Goal: Task Accomplishment & Management: Use online tool/utility

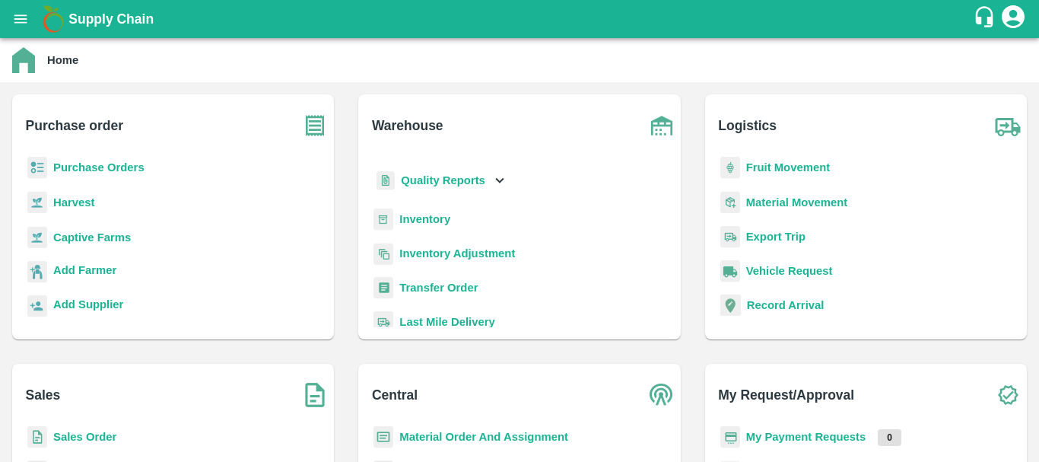
scroll to position [39, 0]
click at [415, 219] on b "Inventory" at bounding box center [424, 218] width 51 height 12
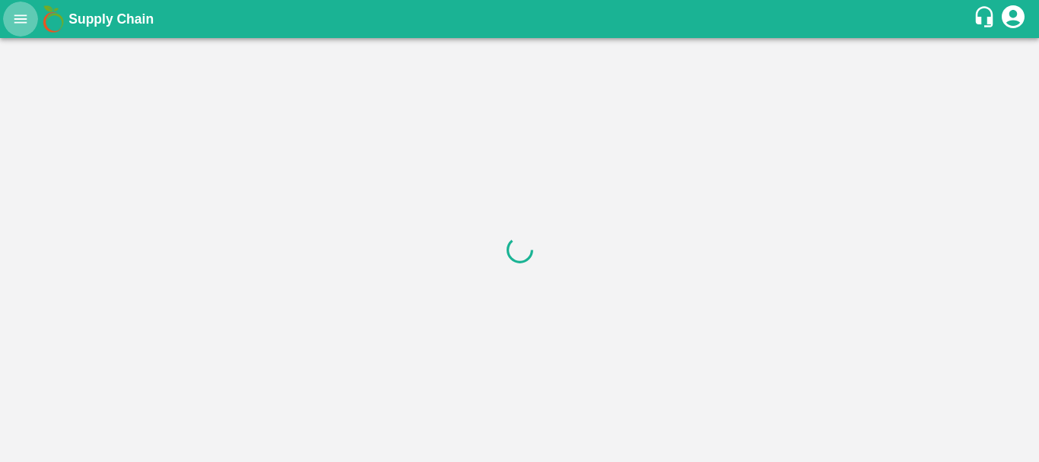
click at [17, 26] on icon "open drawer" at bounding box center [20, 19] width 17 height 17
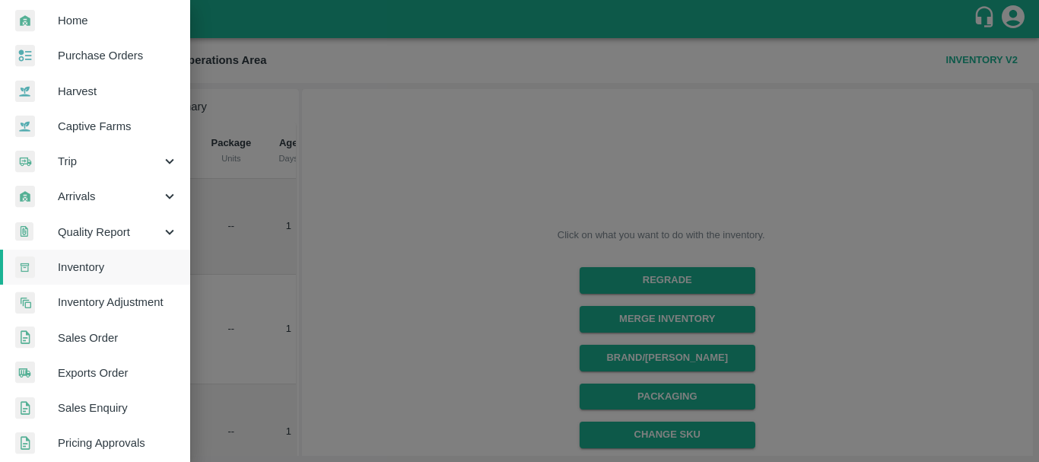
scroll to position [43, 0]
click at [460, 226] on div at bounding box center [519, 231] width 1039 height 462
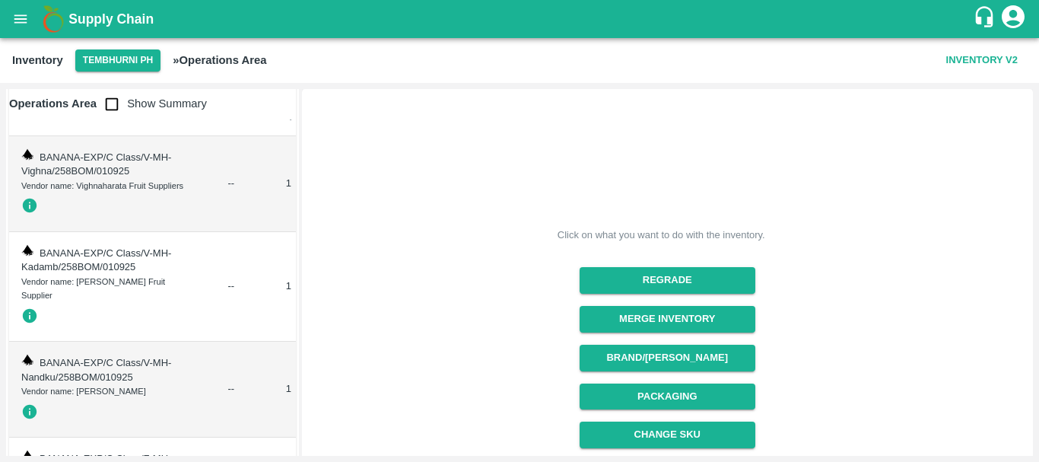
scroll to position [0, 0]
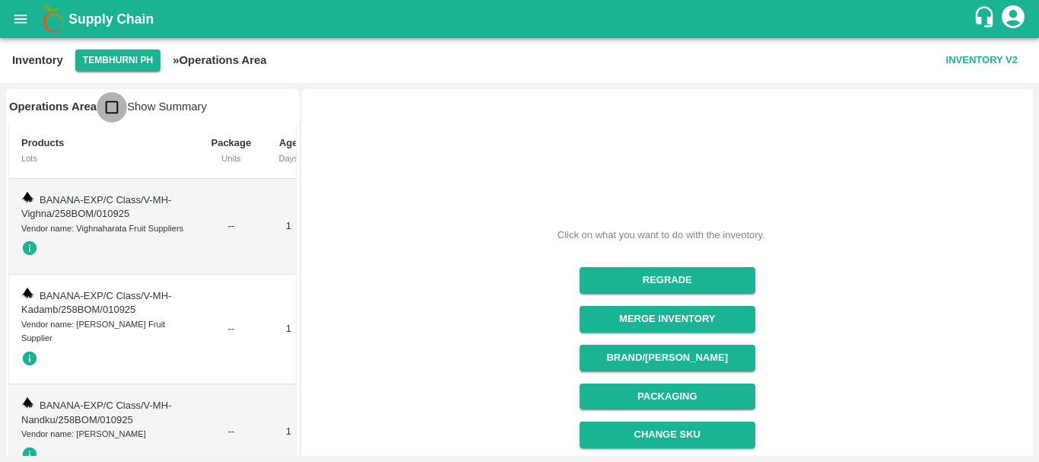
click at [107, 107] on input "checkbox" at bounding box center [112, 107] width 30 height 30
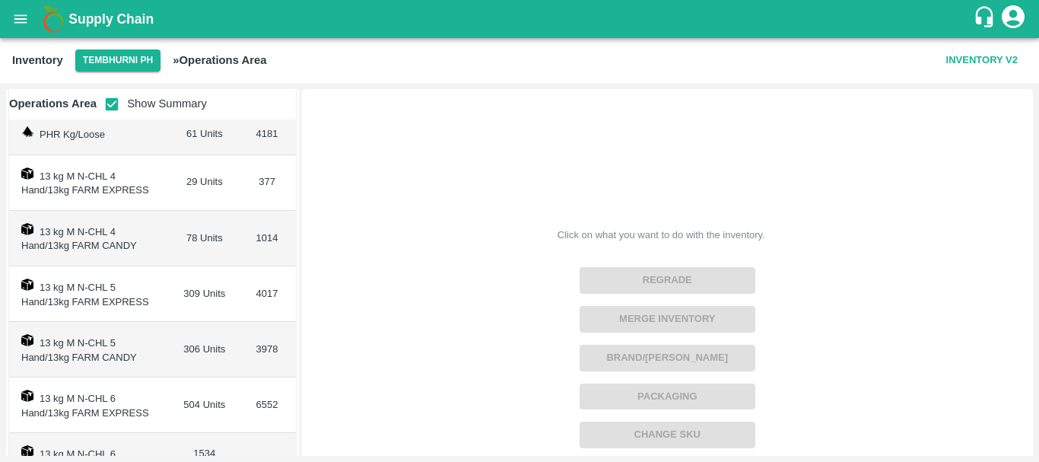
scroll to position [156, 0]
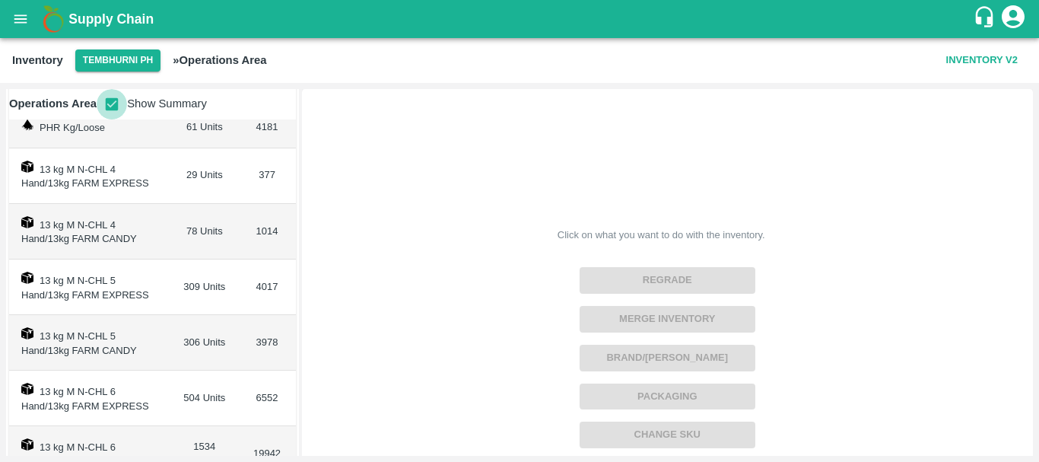
click at [113, 111] on input "checkbox" at bounding box center [112, 104] width 30 height 30
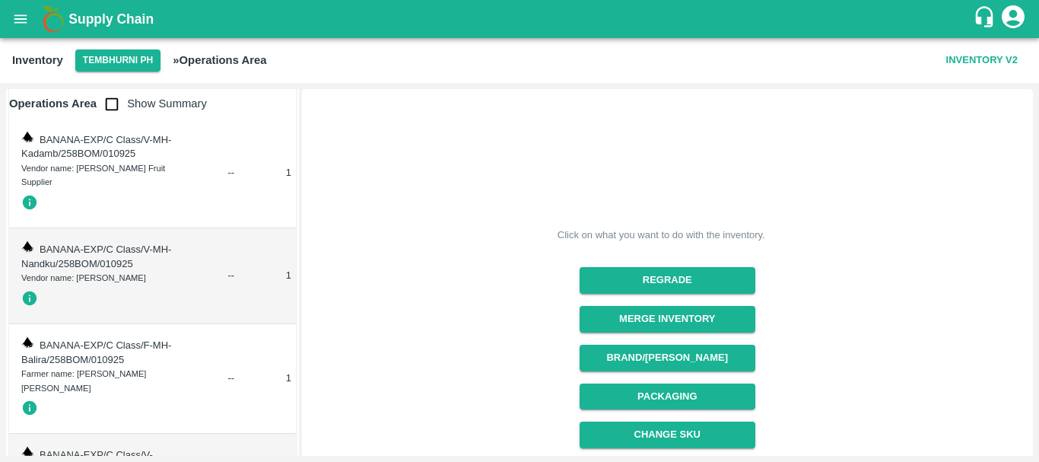
scroll to position [173, 0]
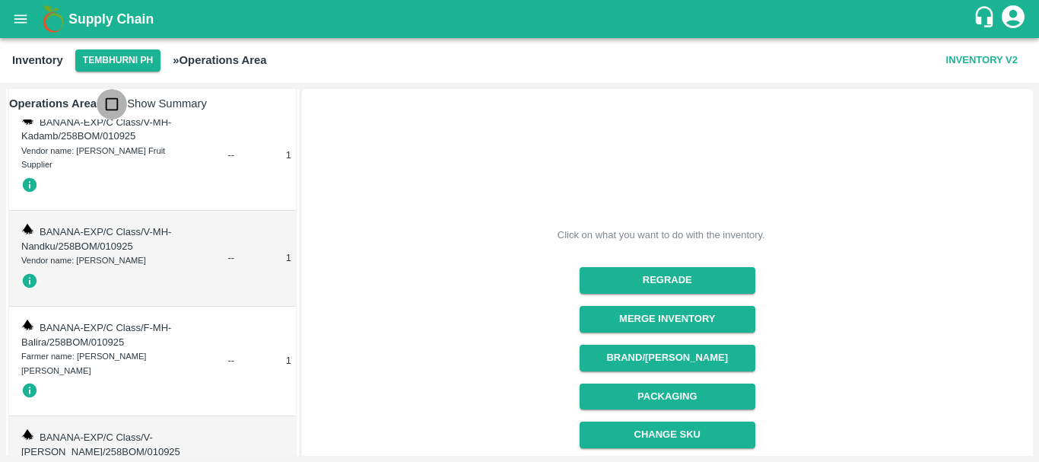
click at [107, 99] on input "checkbox" at bounding box center [112, 104] width 30 height 30
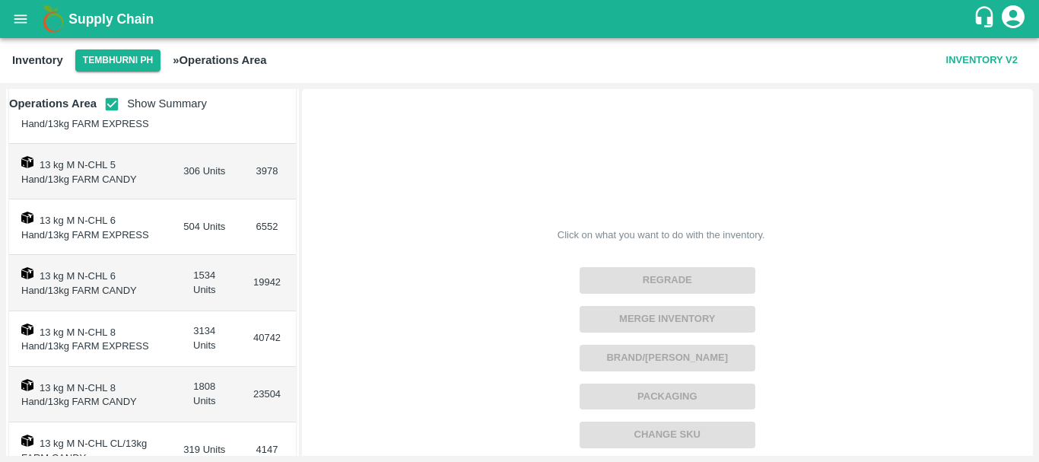
scroll to position [0, 0]
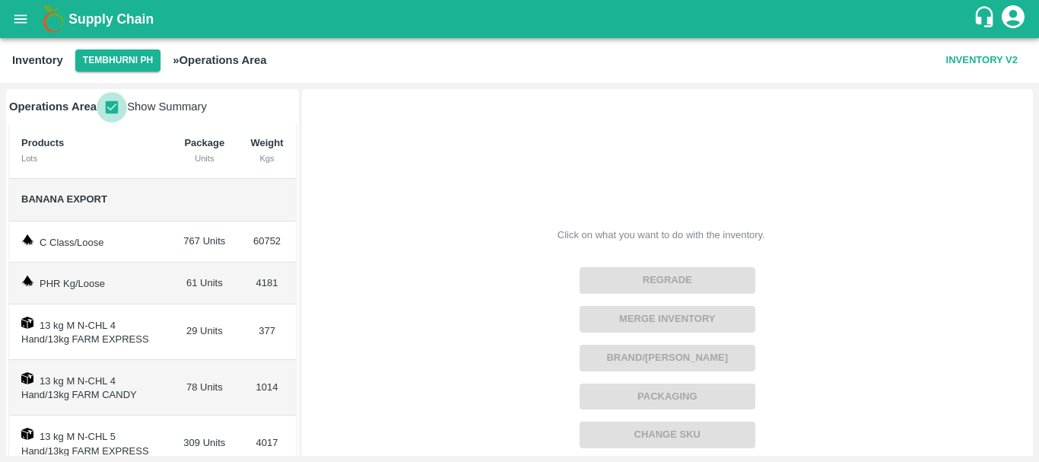
click at [110, 107] on input "checkbox" at bounding box center [112, 107] width 30 height 30
checkbox input "false"
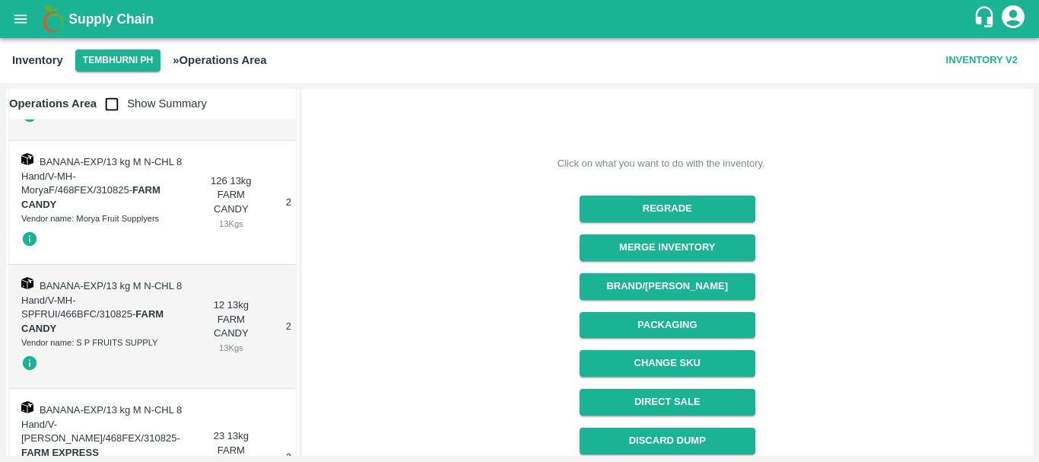
scroll to position [33310, 0]
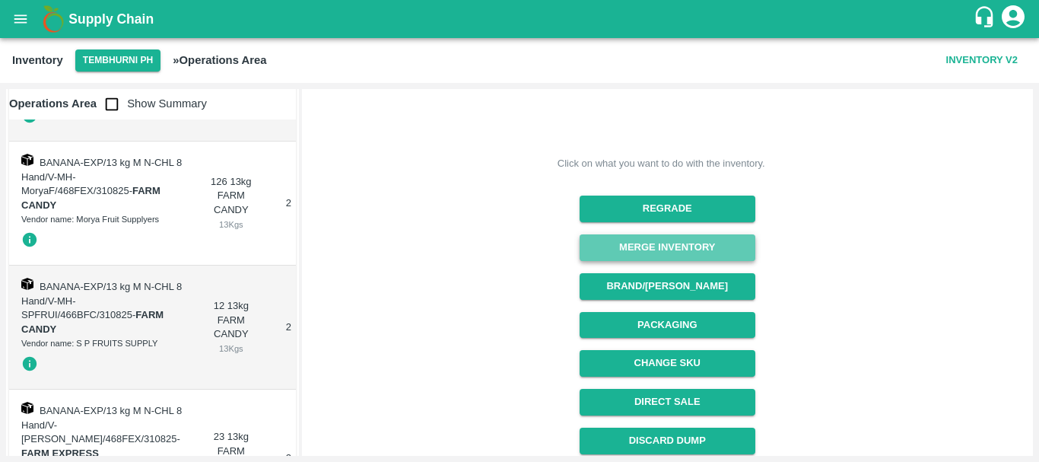
click at [652, 245] on button "Merge Inventory" at bounding box center [668, 247] width 176 height 27
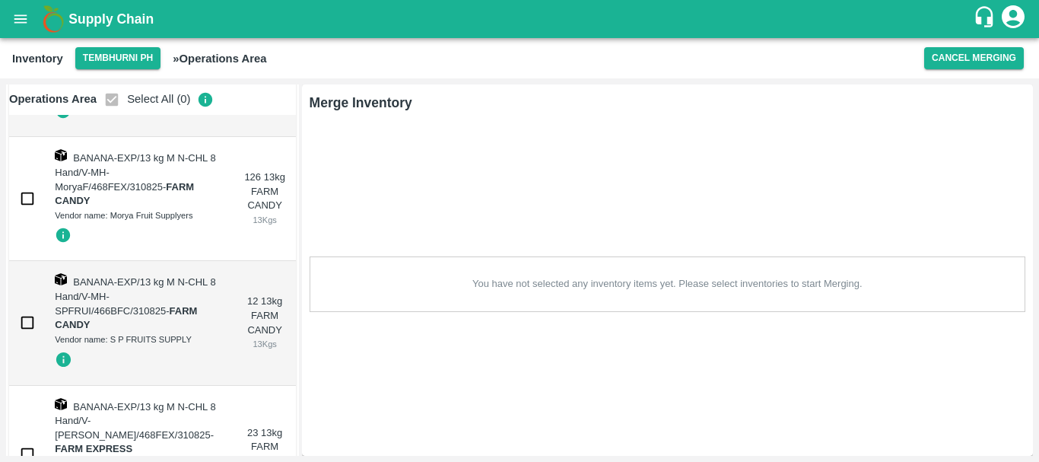
scroll to position [0, 0]
checkbox input "true"
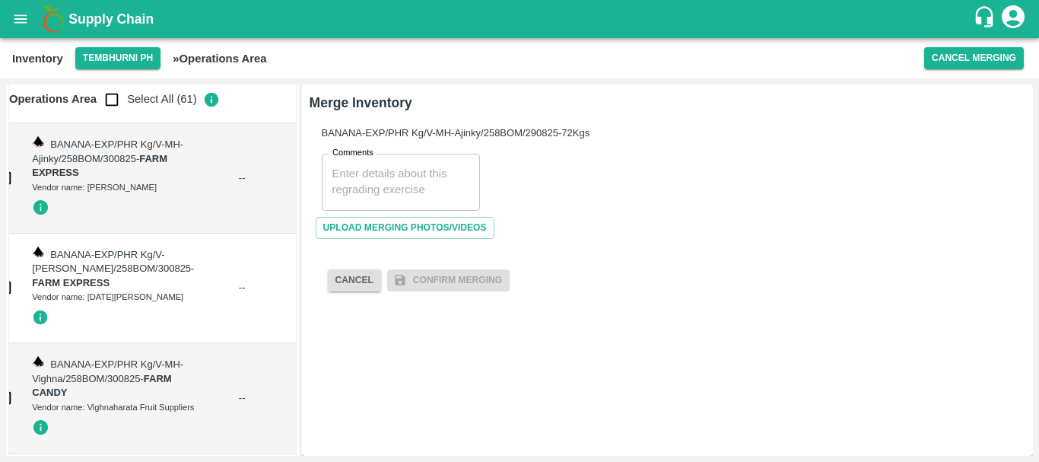
scroll to position [25479, 0]
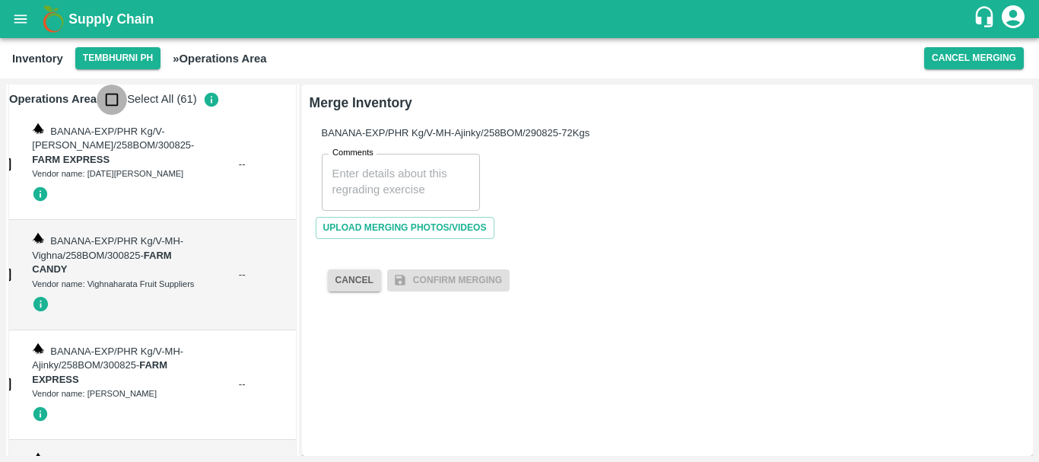
click at [115, 107] on input "checkbox" at bounding box center [112, 99] width 30 height 30
checkbox input "true"
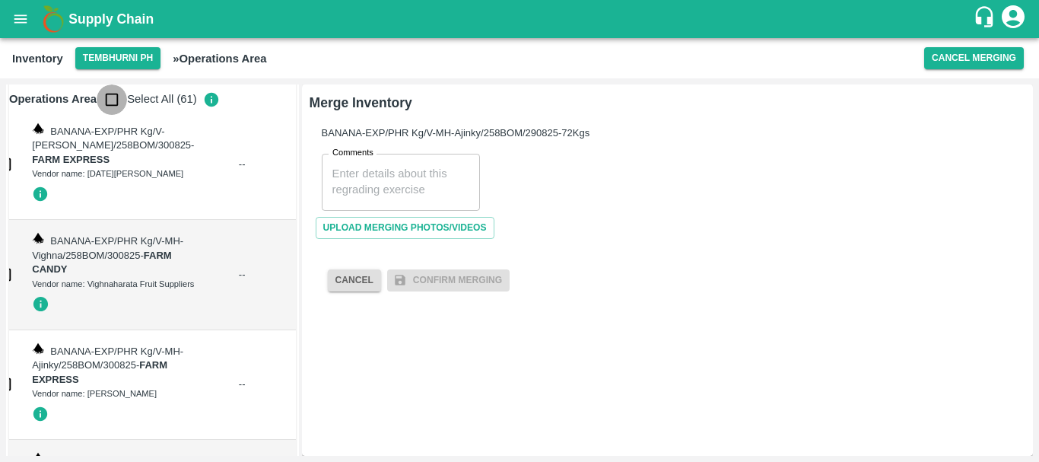
checkbox input "true"
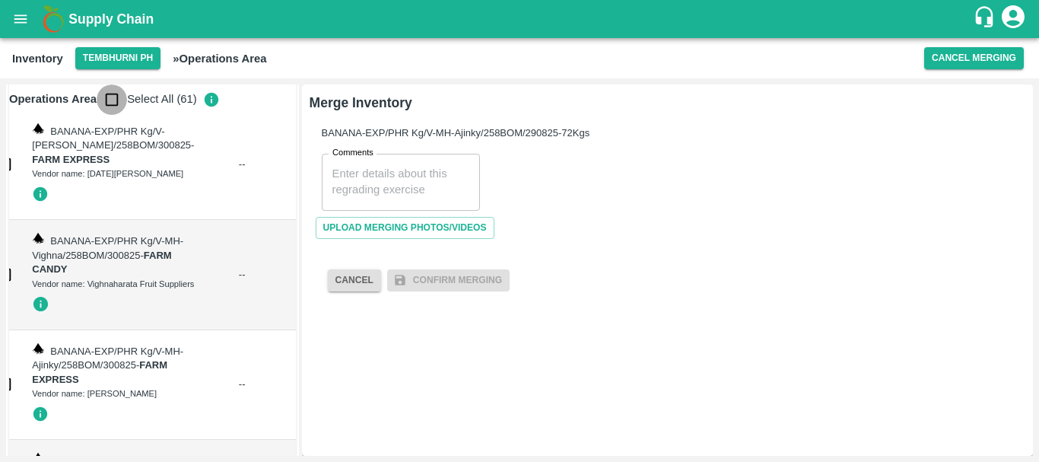
checkbox input "true"
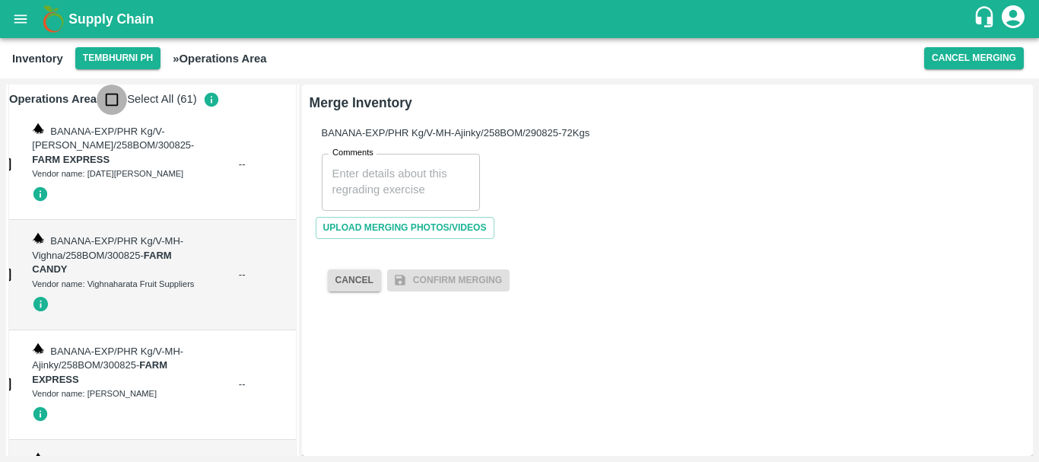
checkbox input "true"
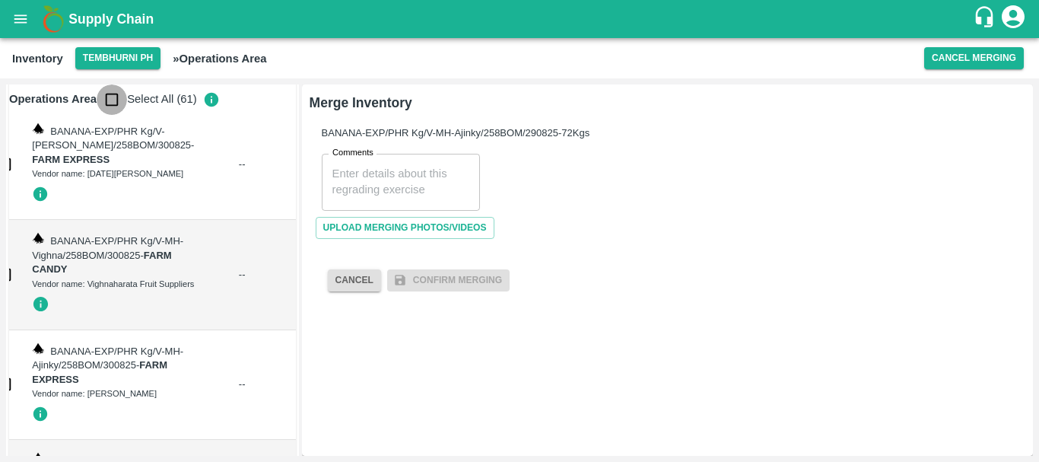
checkbox input "true"
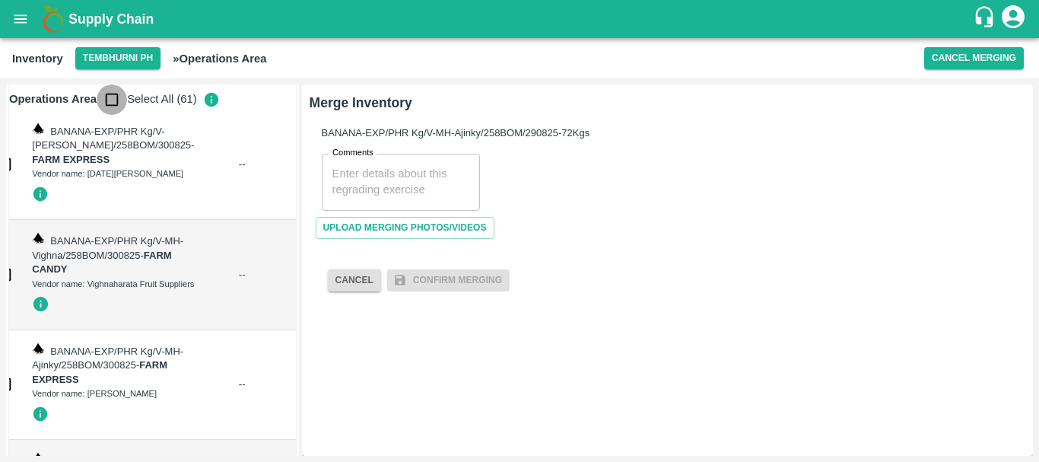
checkbox input "true"
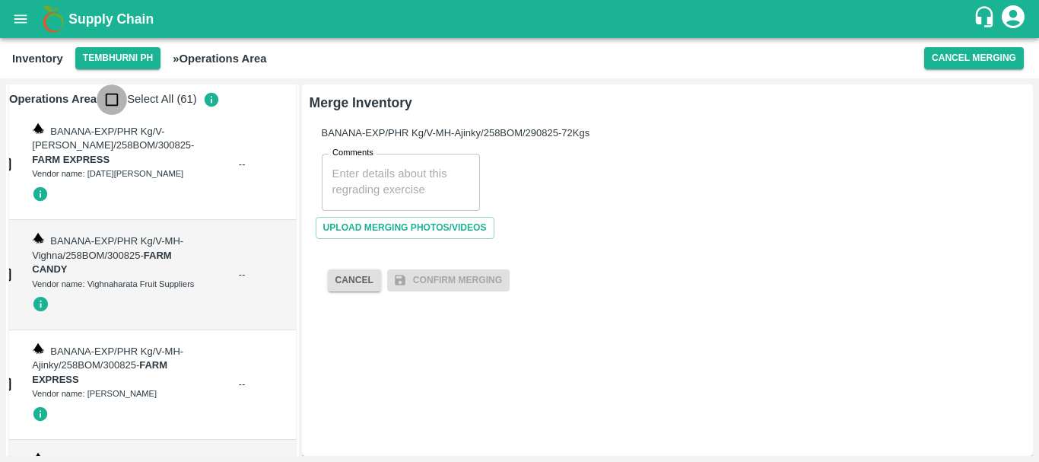
checkbox input "true"
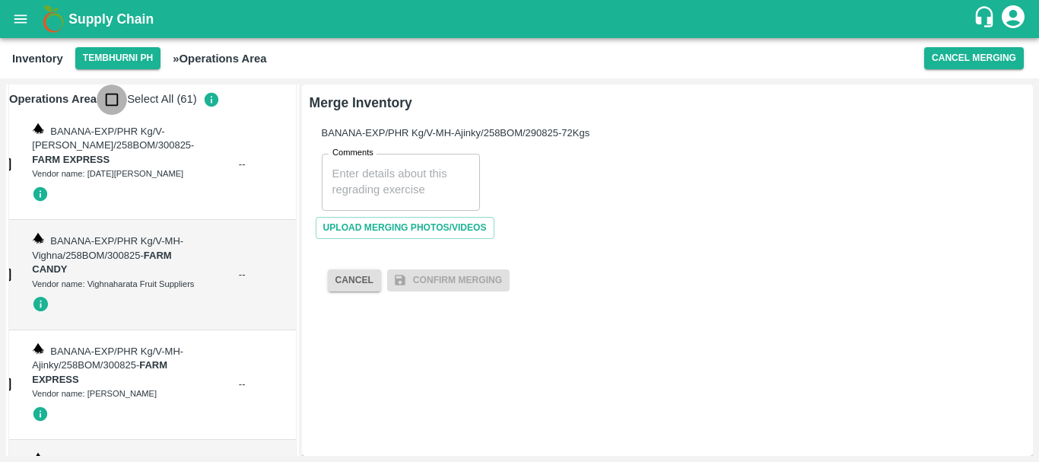
checkbox input "true"
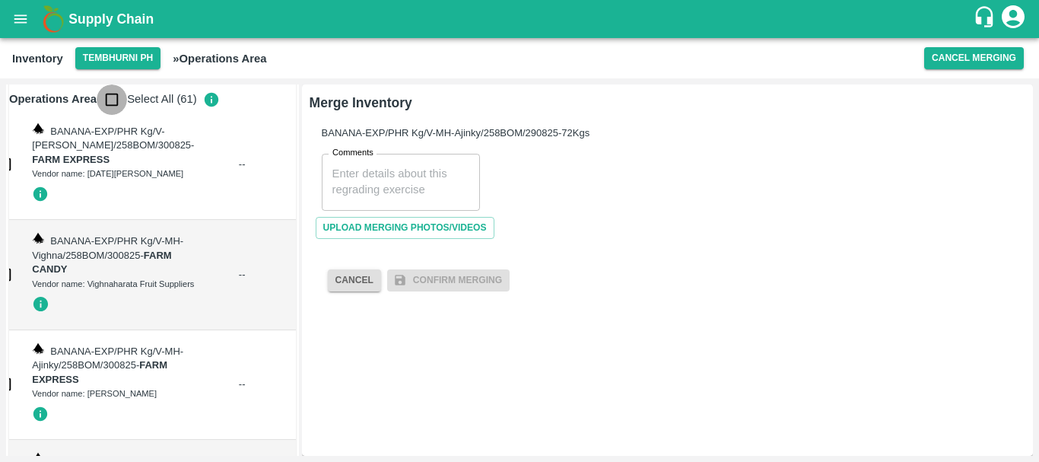
checkbox input "true"
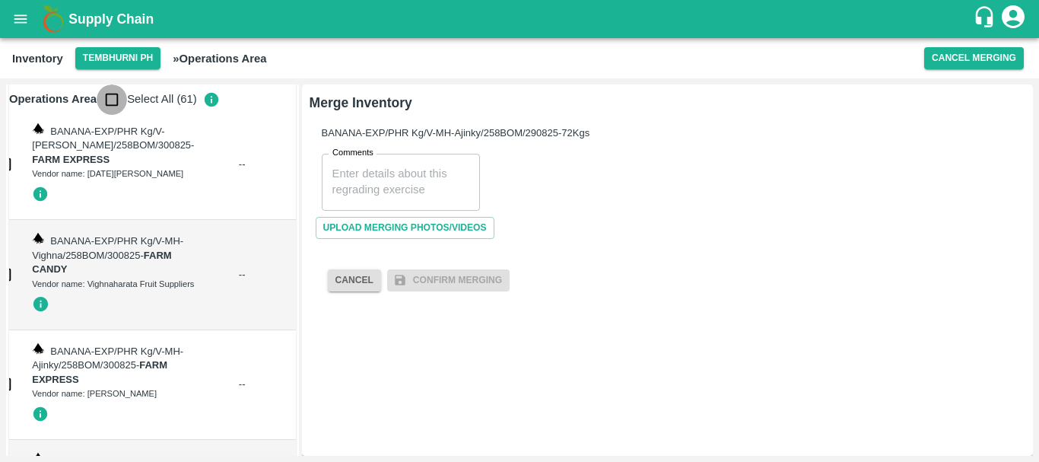
checkbox input "true"
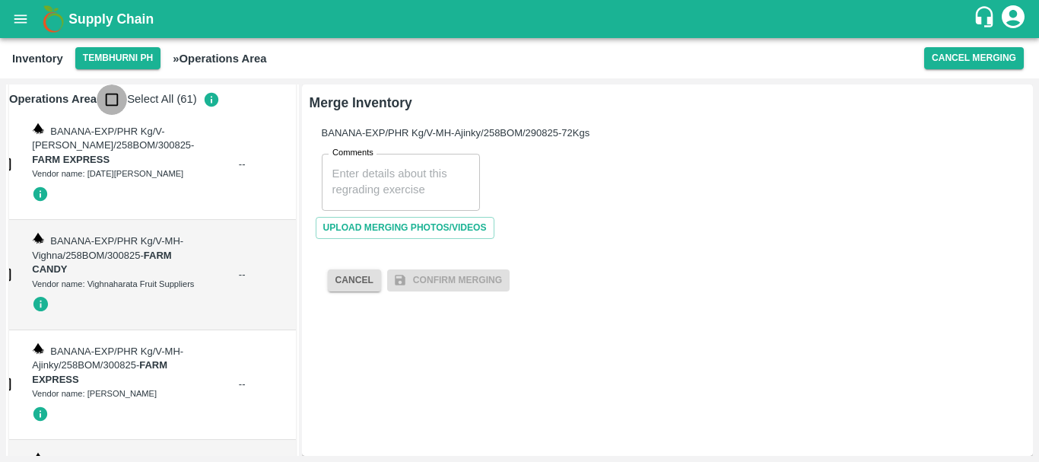
checkbox input "true"
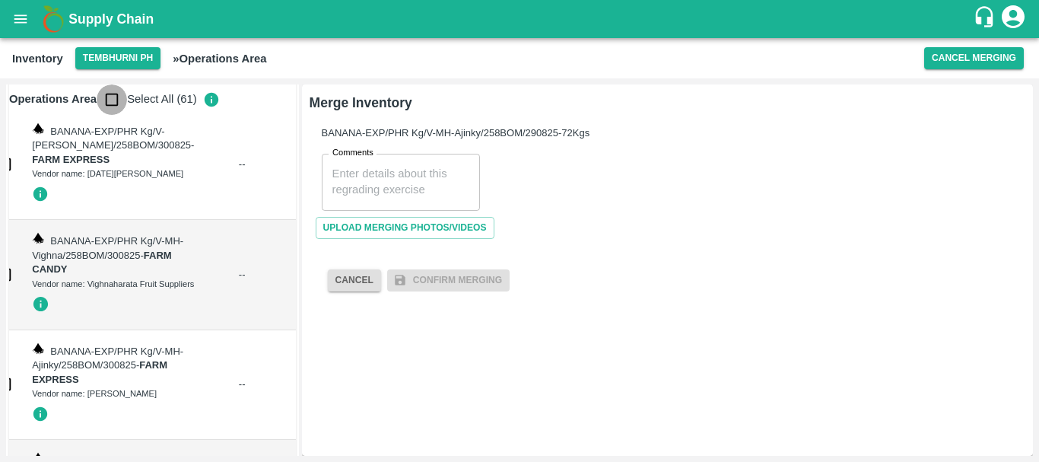
checkbox input "true"
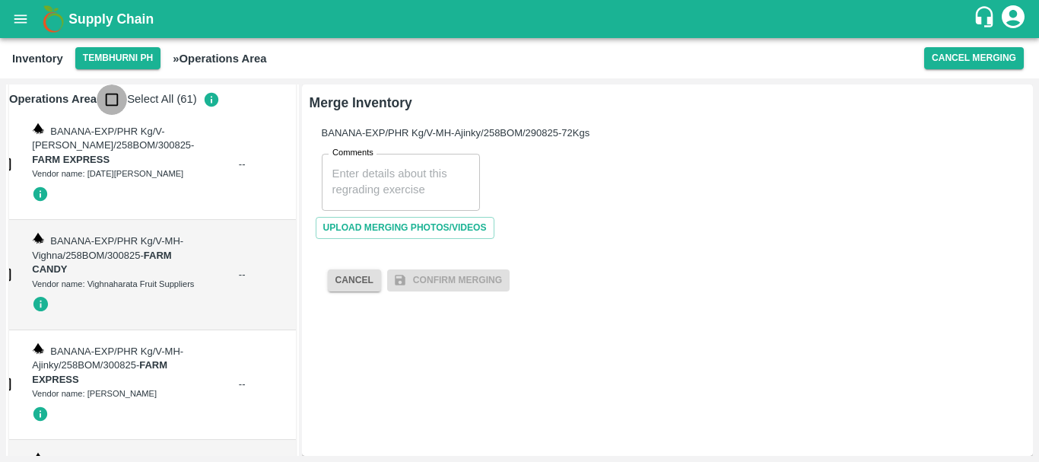
checkbox input "true"
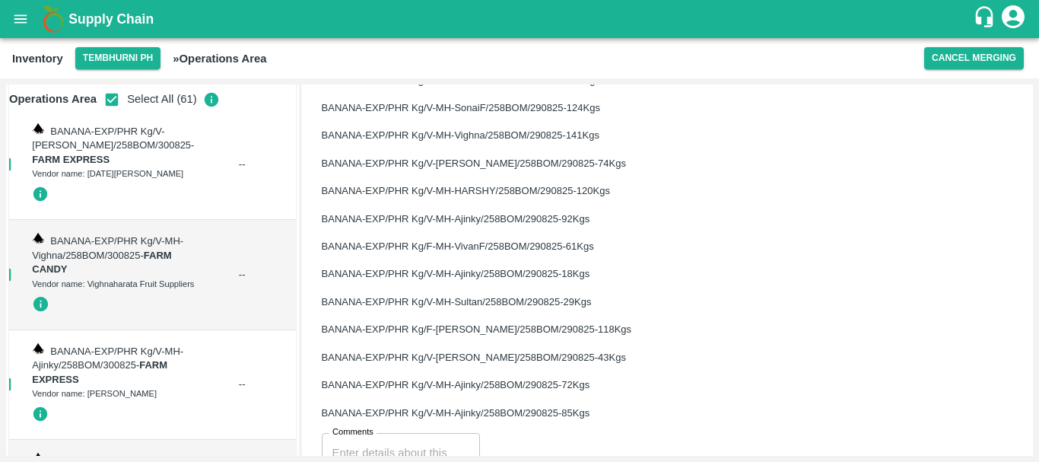
scroll to position [1517, 0]
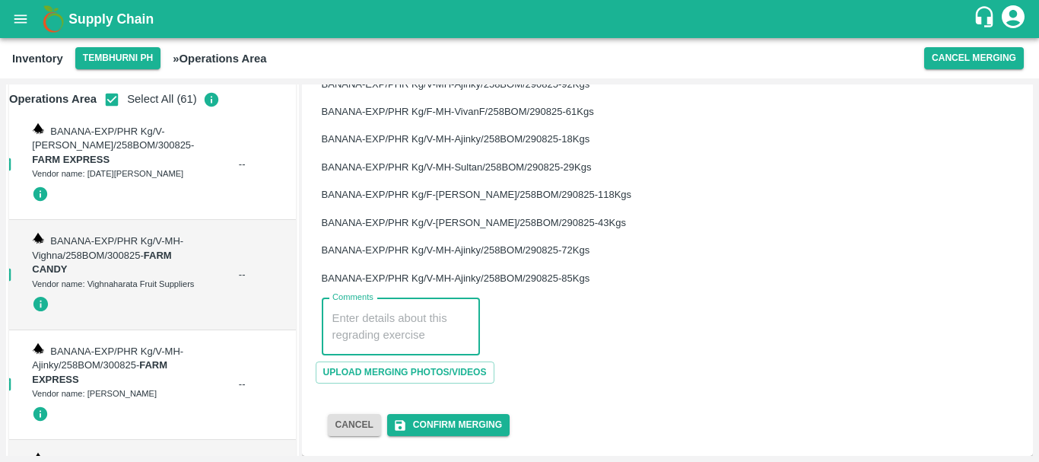
click at [368, 310] on textarea "Comments" at bounding box center [401, 326] width 137 height 32
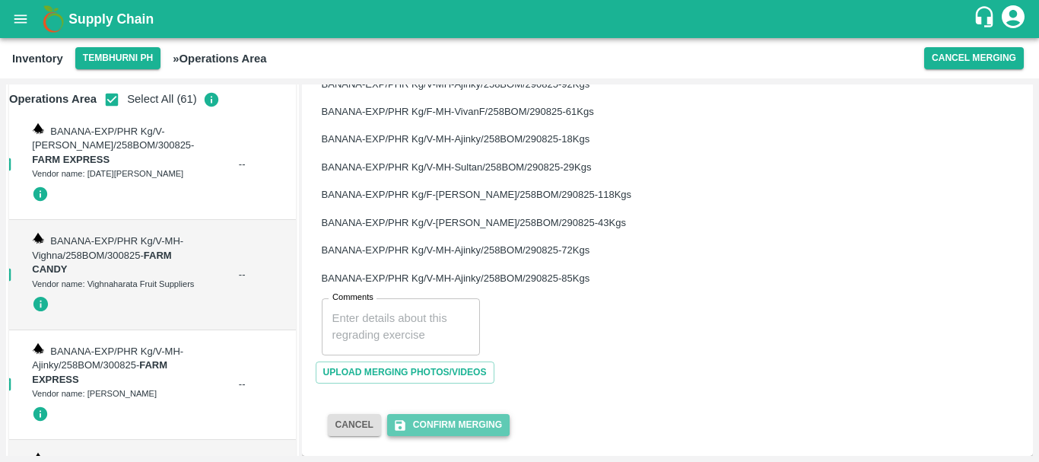
click at [442, 421] on button "Confirm Merging" at bounding box center [448, 425] width 123 height 22
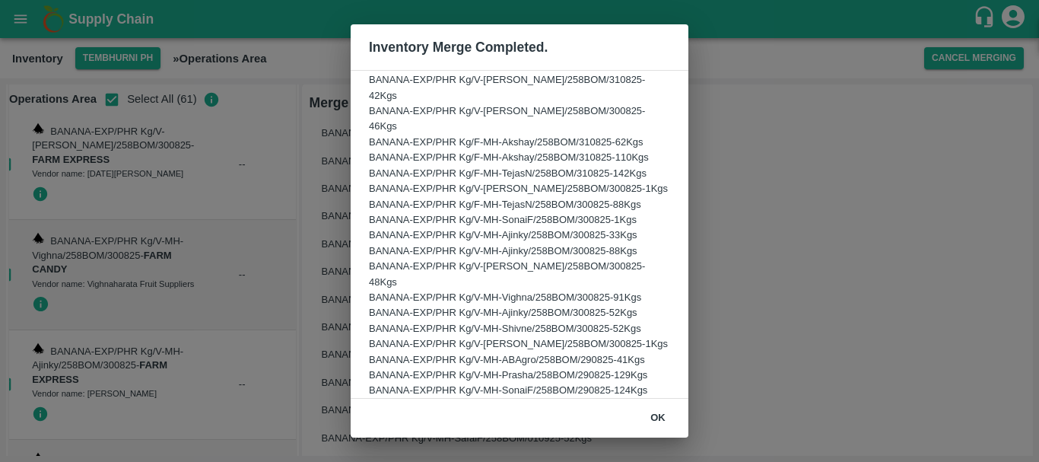
scroll to position [715, 0]
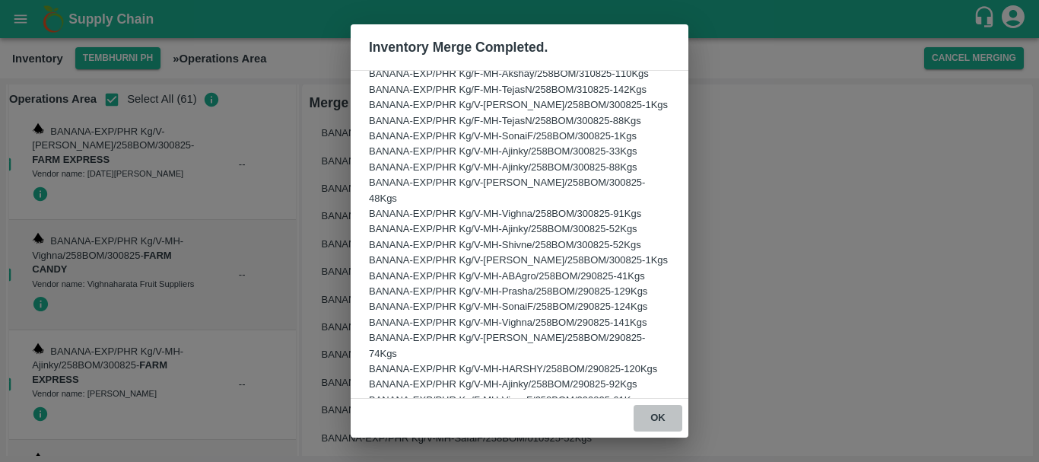
click at [650, 415] on button "ok" at bounding box center [658, 418] width 49 height 27
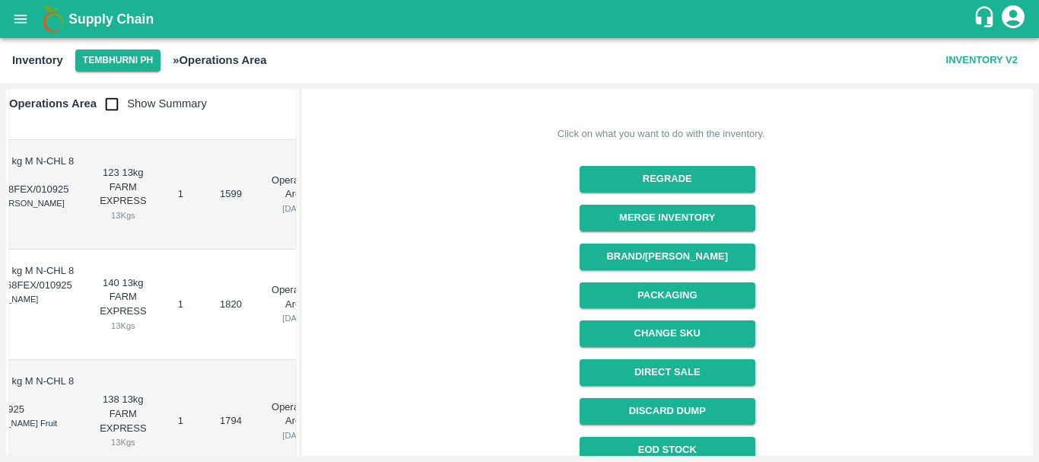
scroll to position [0, 0]
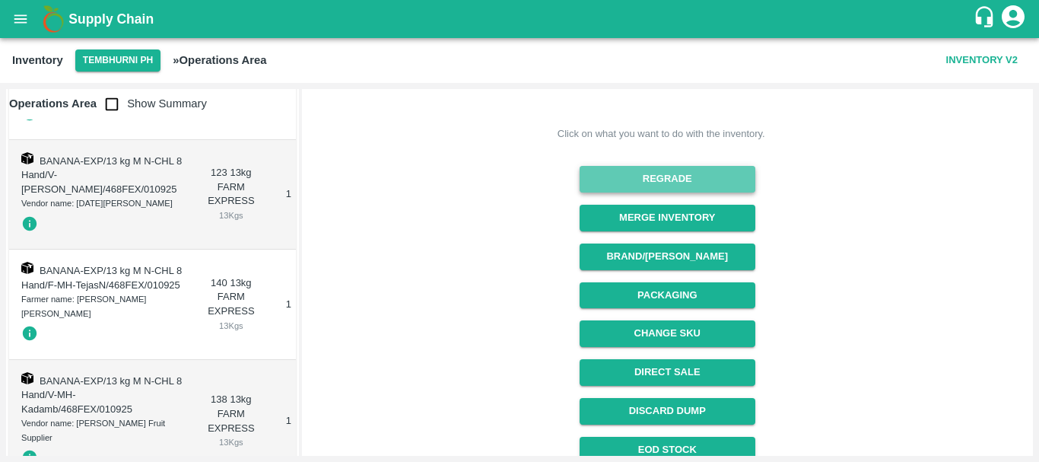
click at [629, 179] on button "Regrade" at bounding box center [668, 179] width 176 height 27
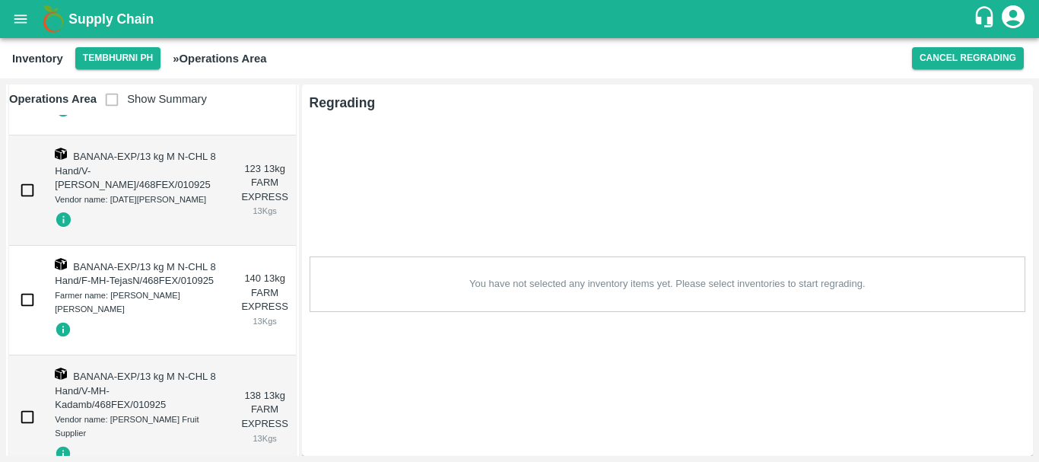
checkbox input "true"
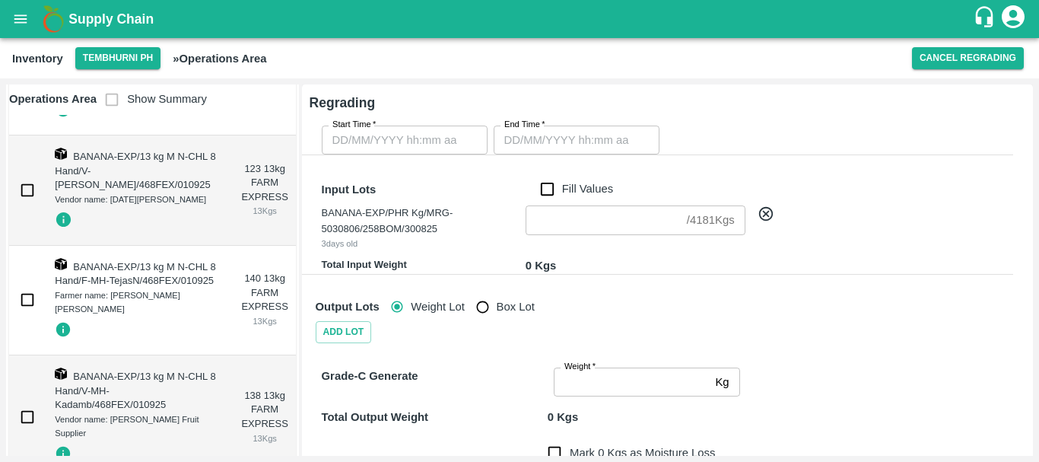
type input "DD/MM/YYYY hh:mm aa"
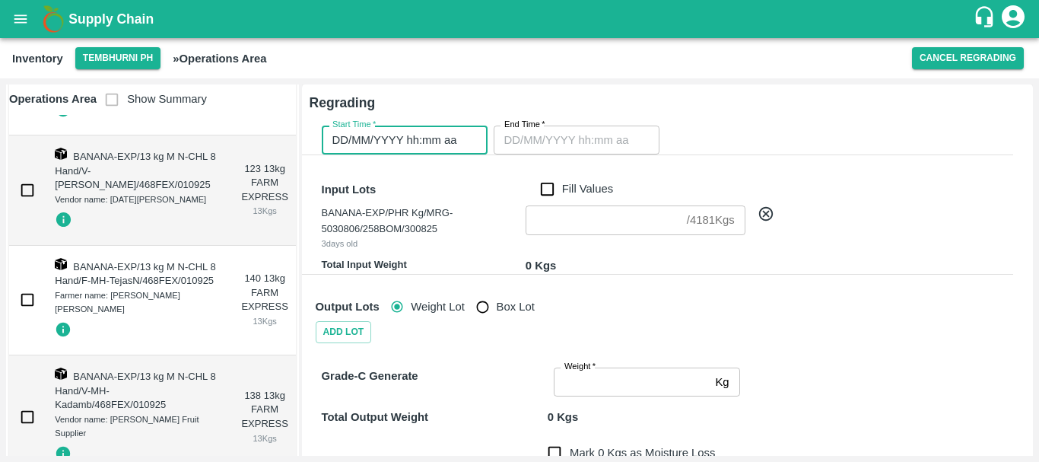
click at [425, 144] on input "DD/MM/YYYY hh:mm aa" at bounding box center [399, 140] width 155 height 29
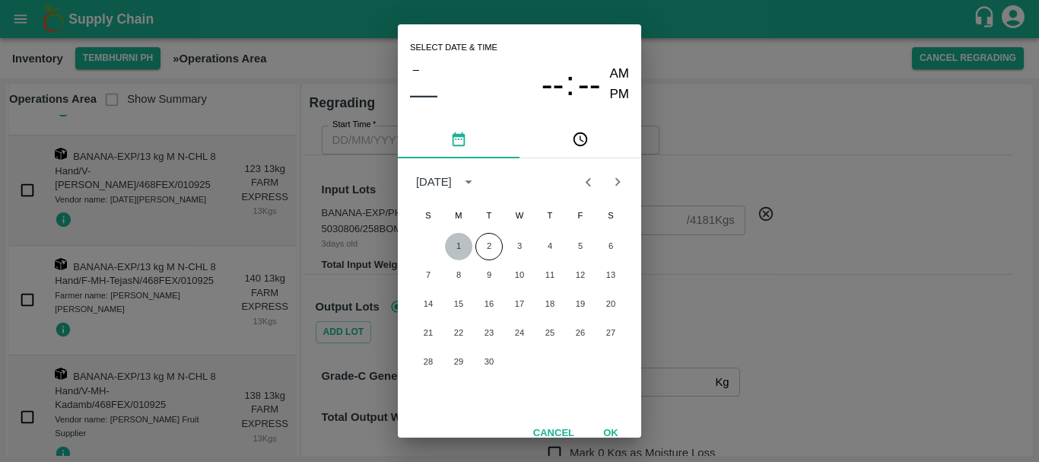
click at [462, 250] on button "1" at bounding box center [458, 246] width 27 height 27
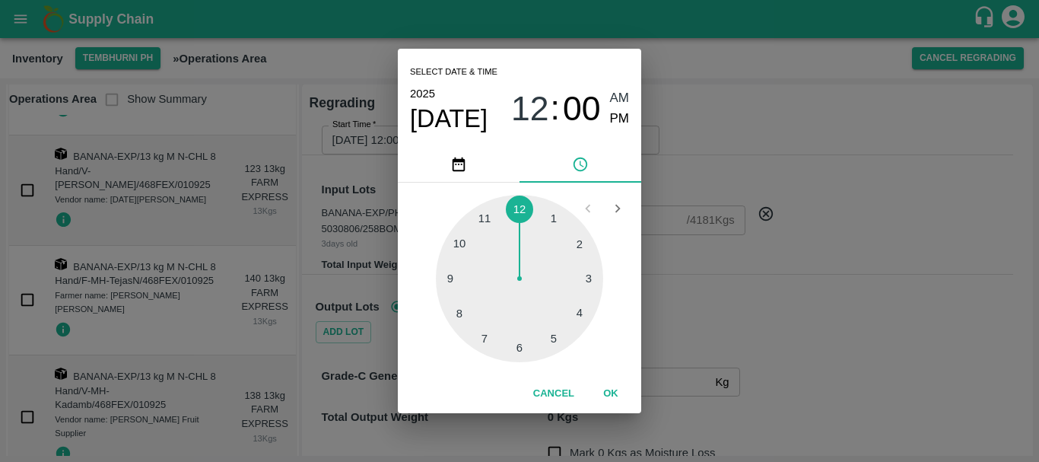
click at [493, 327] on div at bounding box center [519, 278] width 167 height 167
click at [621, 102] on span "AM" at bounding box center [620, 98] width 20 height 21
click at [560, 215] on div at bounding box center [519, 278] width 167 height 167
type input "[DATE] 07:05 AM"
click at [720, 177] on div "Select date & time [DATE] 07 : 05 AM PM 05 10 15 20 25 30 35 40 45 50 55 00 Can…" at bounding box center [519, 231] width 1039 height 462
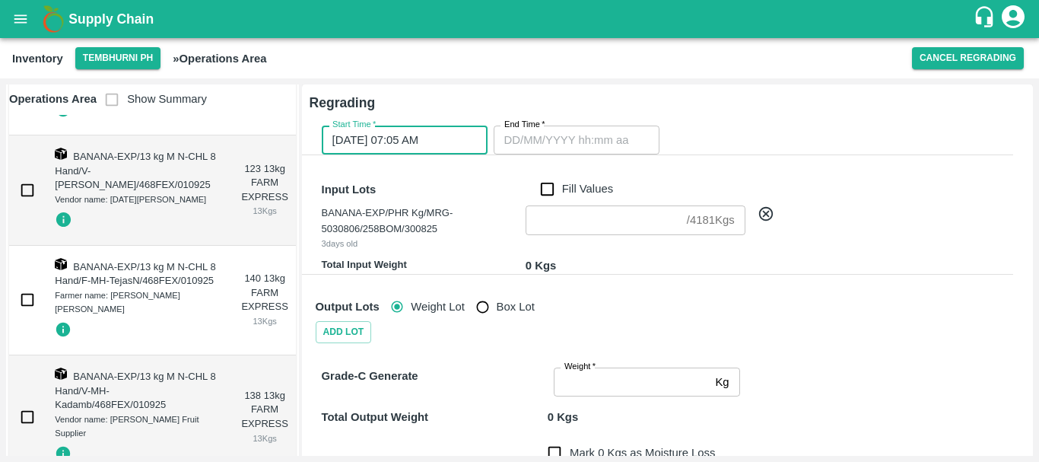
type input "DD/MM/YYYY hh:mm aa"
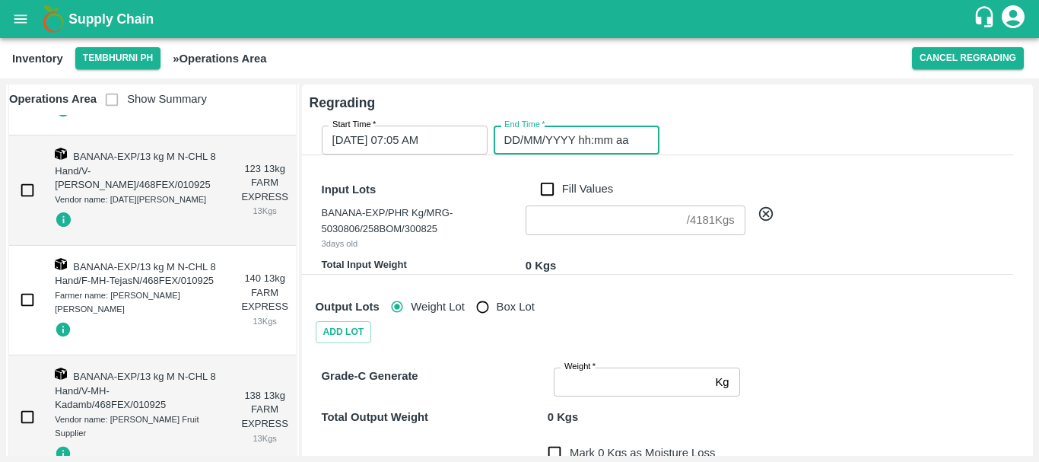
click at [574, 133] on input "DD/MM/YYYY hh:mm aa" at bounding box center [571, 140] width 155 height 29
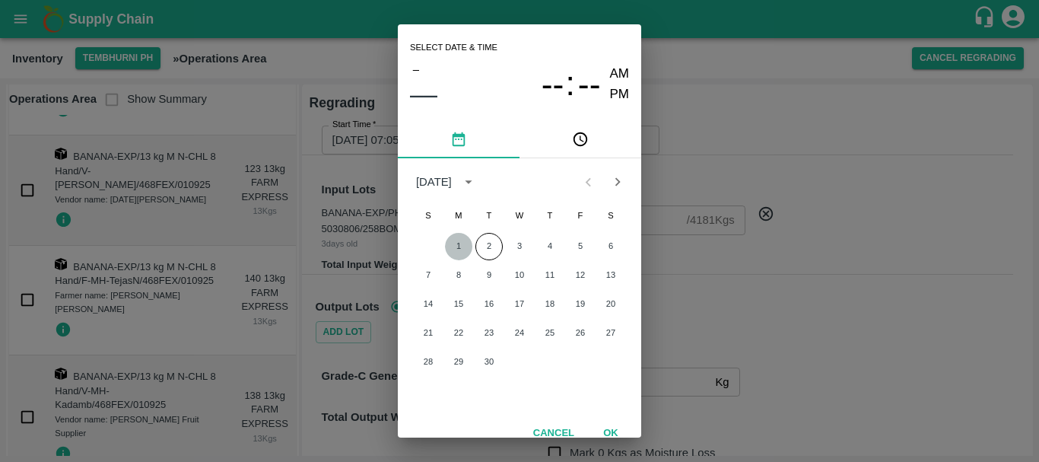
click at [457, 249] on button "1" at bounding box center [458, 246] width 27 height 27
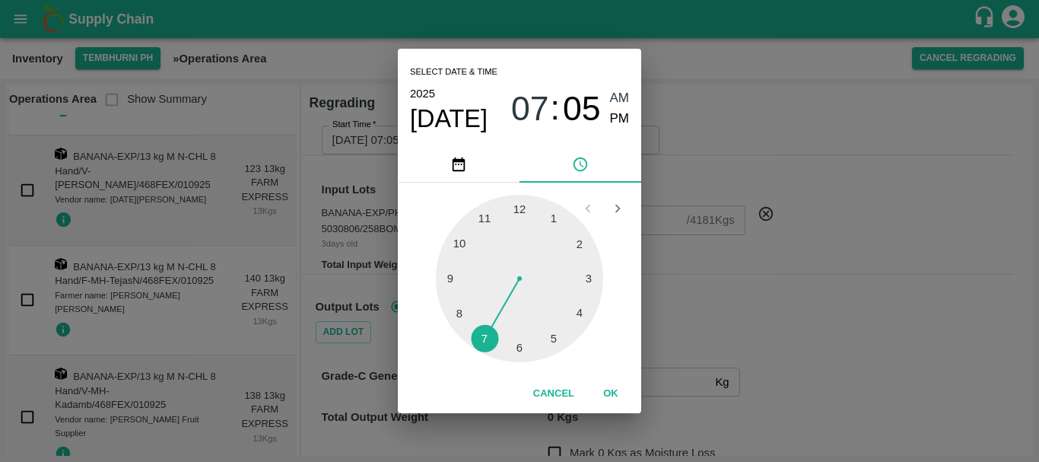
click at [489, 217] on div at bounding box center [519, 278] width 167 height 167
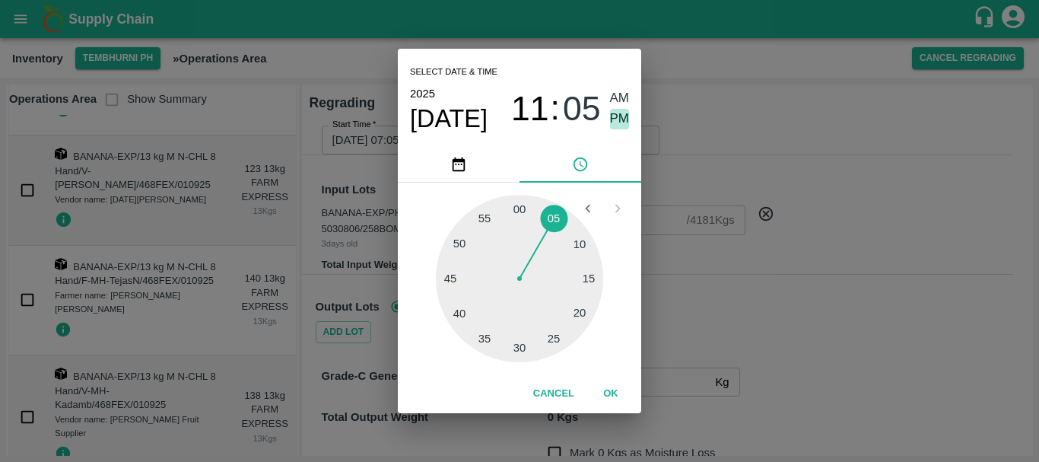
click at [613, 115] on span "PM" at bounding box center [620, 119] width 20 height 21
type input "[DATE] 11:05 PM"
click at [690, 225] on div "Select date & time [DATE] 11 : 05 AM PM 05 10 15 20 25 30 35 40 45 50 55 00 Can…" at bounding box center [519, 231] width 1039 height 462
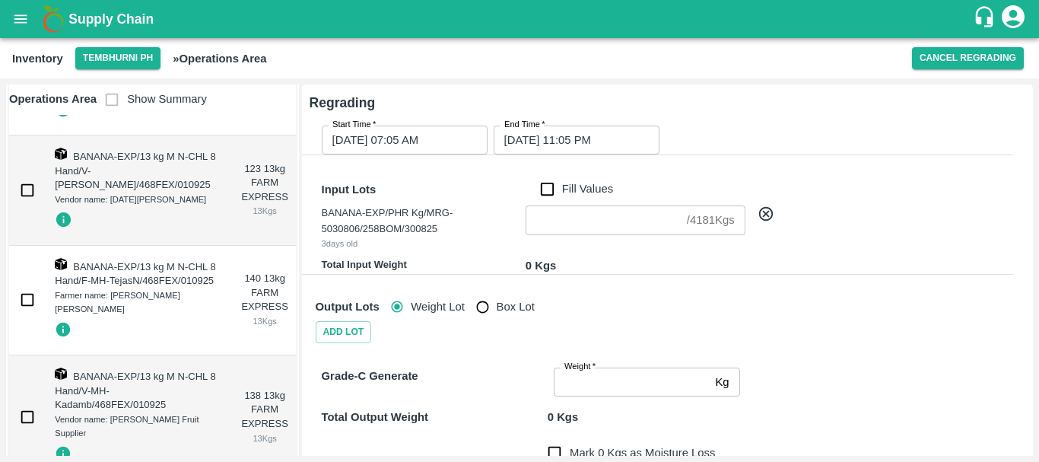
click at [479, 199] on div "BANANA-EXP/PHR Kg/MRG-5030806/258BOM/300825 3 days old / 4181 Kgs ​" at bounding box center [662, 221] width 704 height 57
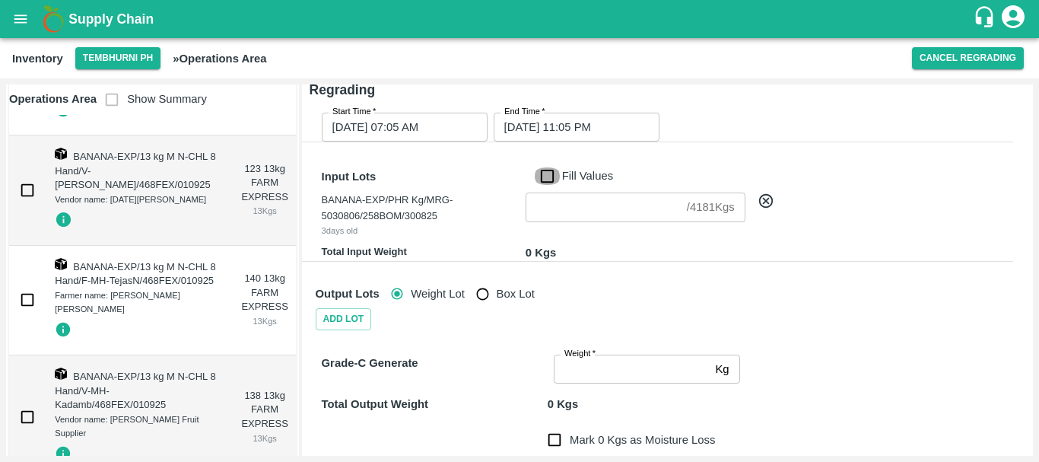
click at [545, 181] on input "Fill Values" at bounding box center [547, 175] width 29 height 17
checkbox input "true"
type input "4181"
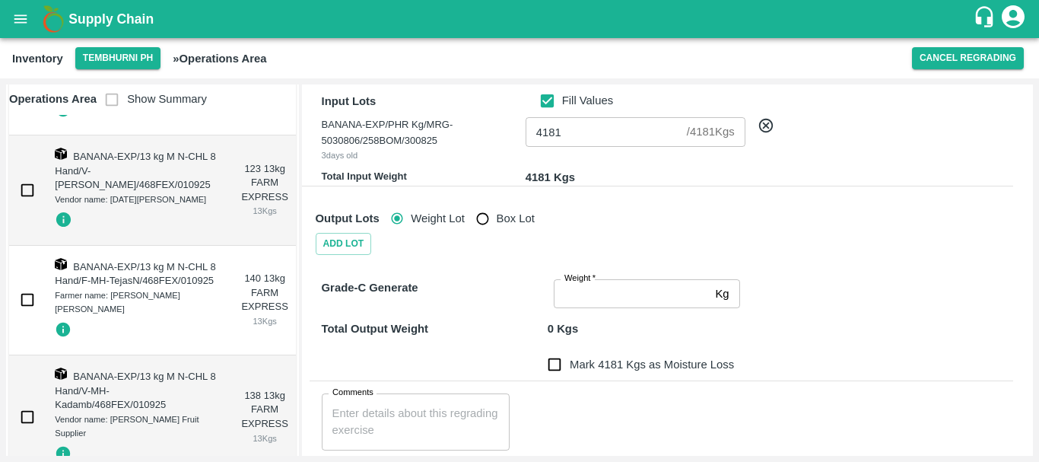
scroll to position [89, 0]
click at [573, 304] on input "Weight   *" at bounding box center [631, 292] width 155 height 29
type input "4181"
click at [492, 299] on div "Grade-C Generate" at bounding box center [432, 289] width 233 height 35
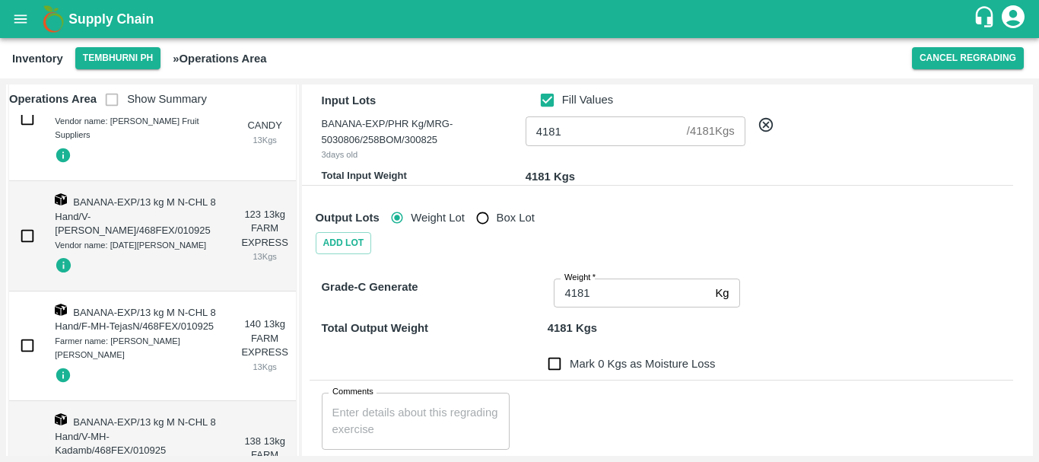
scroll to position [25446, 0]
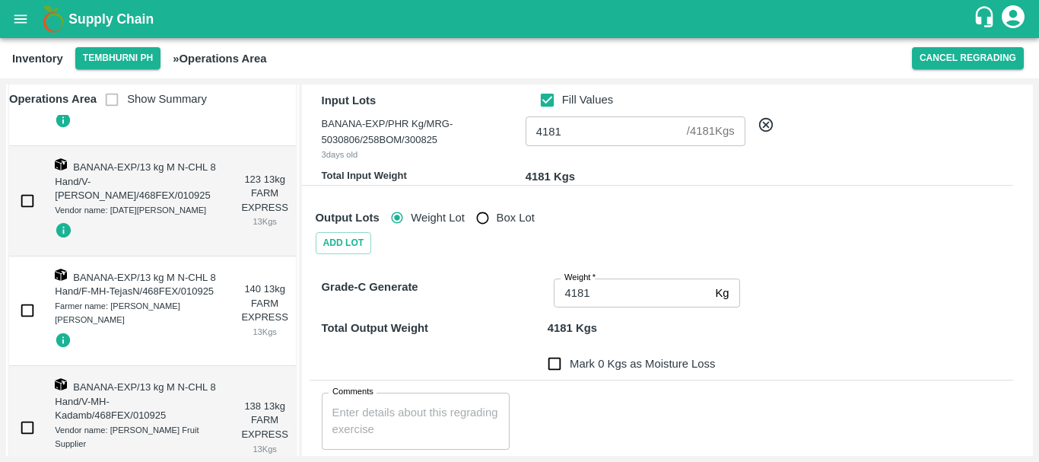
click at [558, 358] on input "Mark 0 Kgs as Moisture Loss" at bounding box center [554, 363] width 30 height 30
checkbox input "true"
click at [460, 331] on div "Mark 0 Kgs as Moisture Loss" at bounding box center [659, 354] width 710 height 49
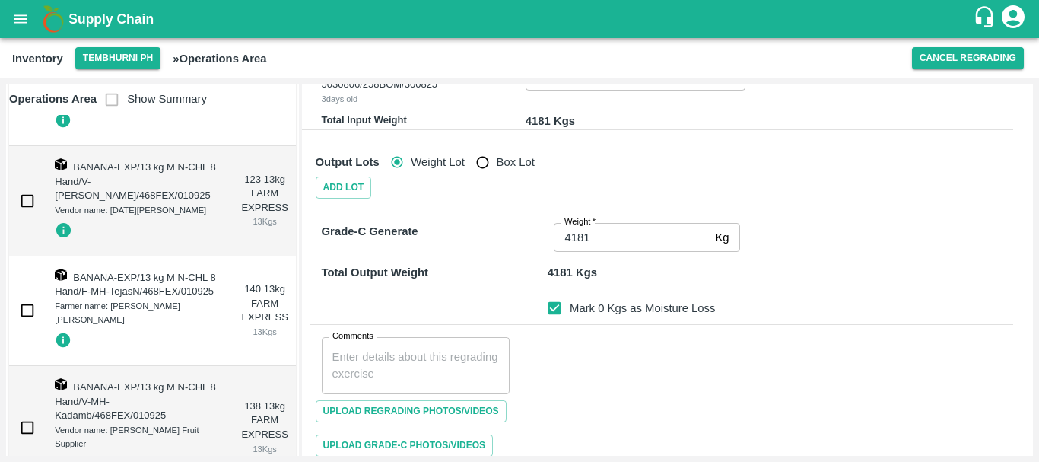
scroll to position [147, 0]
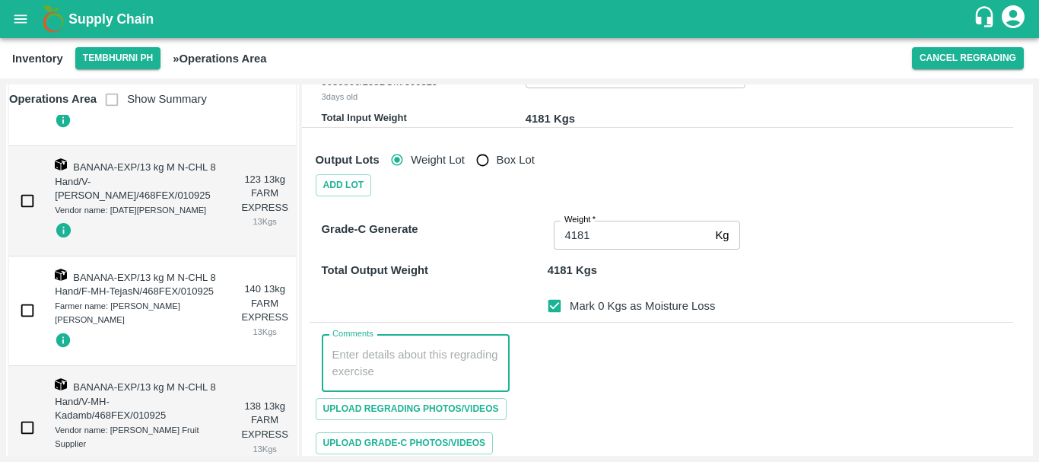
click at [357, 360] on textarea "Comments" at bounding box center [416, 363] width 167 height 32
click at [337, 355] on textarea "PHR WT- [DATE] to [DATE], Dump" at bounding box center [416, 363] width 167 height 32
type textarea "PHR WT- [DATE] to [DATE], Dump"
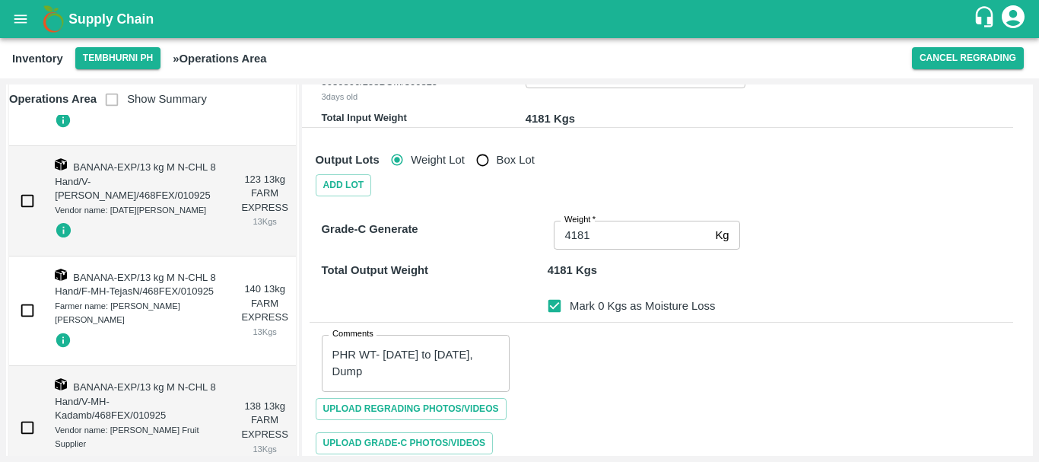
click at [515, 374] on div "Comments PHR WT- [DATE] to [DATE], Dump x Comments" at bounding box center [662, 357] width 704 height 69
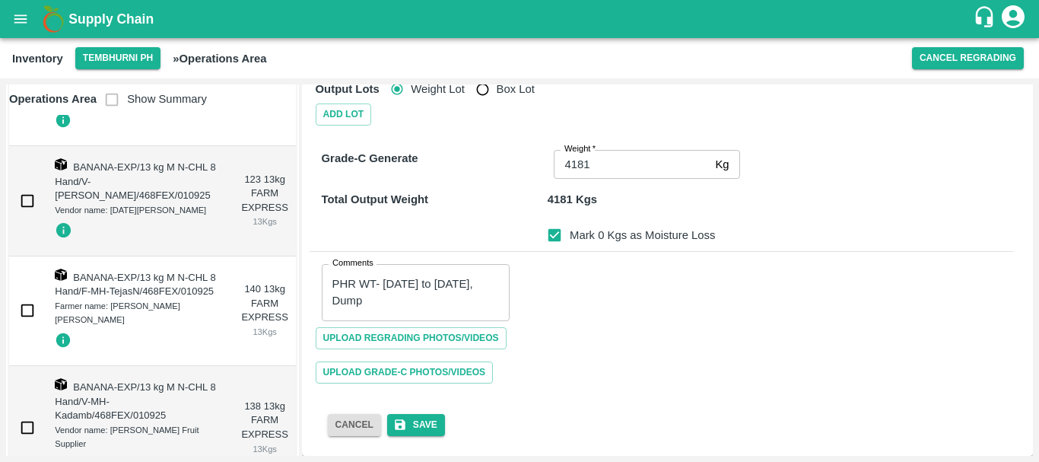
click at [561, 352] on div "Upload Regrading Photos/Videos" at bounding box center [662, 338] width 704 height 34
click at [416, 428] on button "Save" at bounding box center [416, 425] width 58 height 22
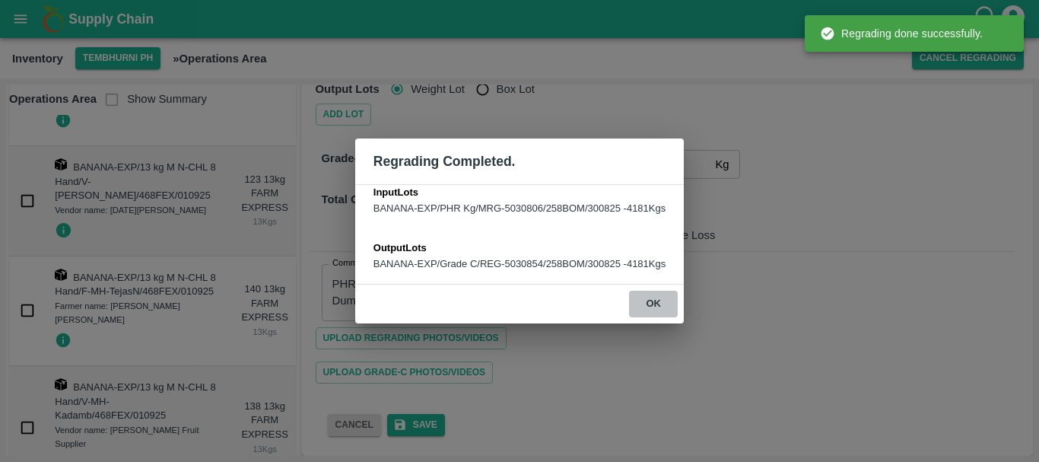
click at [651, 306] on button "ok" at bounding box center [653, 304] width 49 height 27
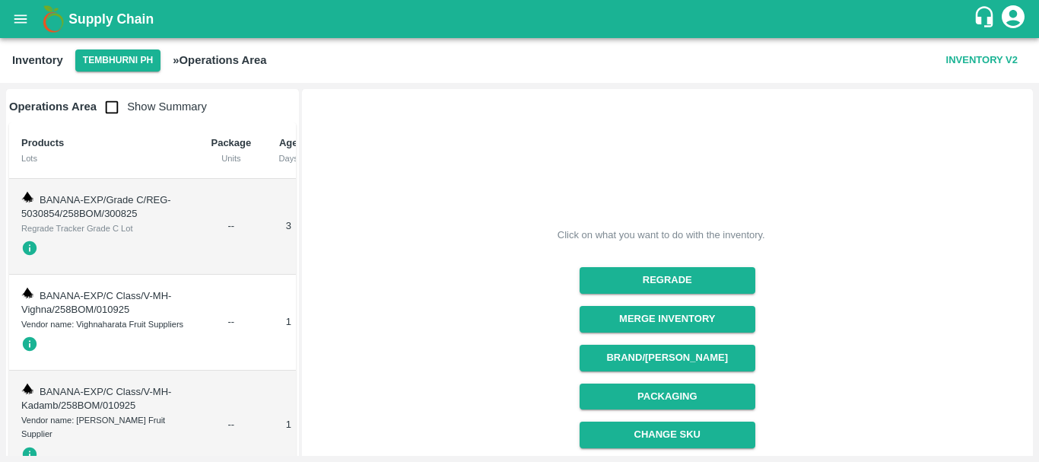
scroll to position [0, 108]
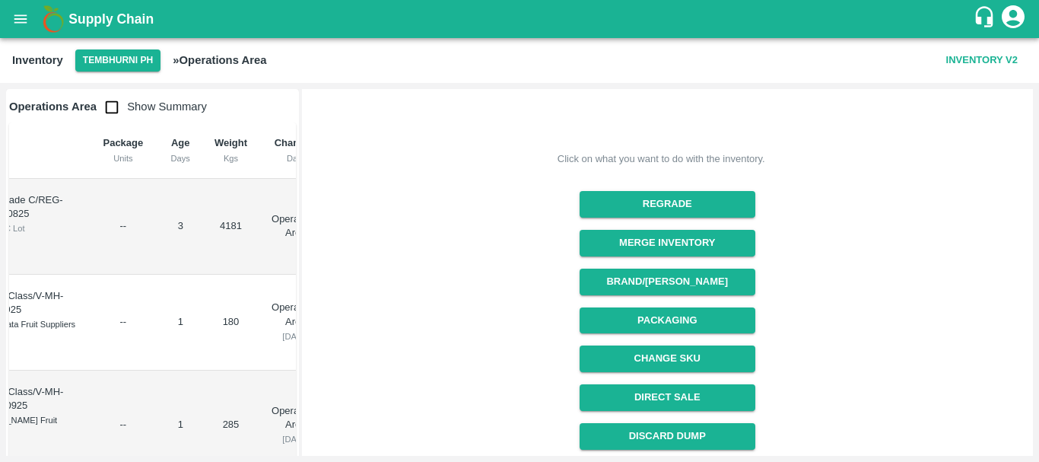
click at [558, 293] on div "Click on what you want to do with the inventory. Regrade Merge Inventory Brand/…" at bounding box center [662, 306] width 728 height 596
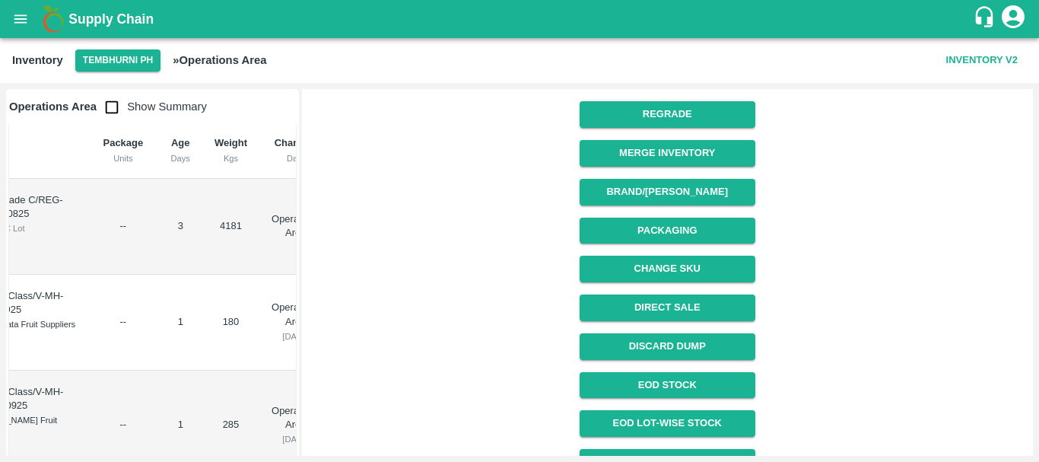
scroll to position [167, 0]
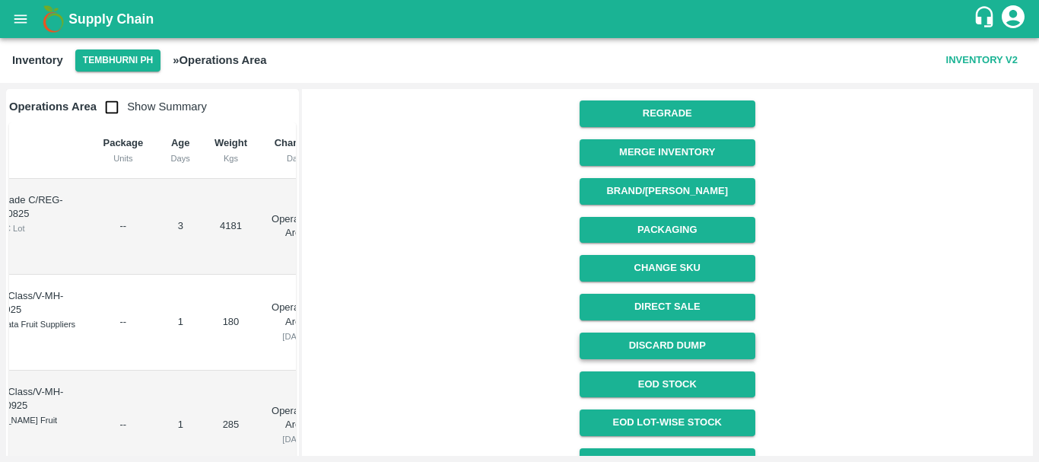
click at [637, 335] on button "Discard Dump" at bounding box center [668, 346] width 176 height 27
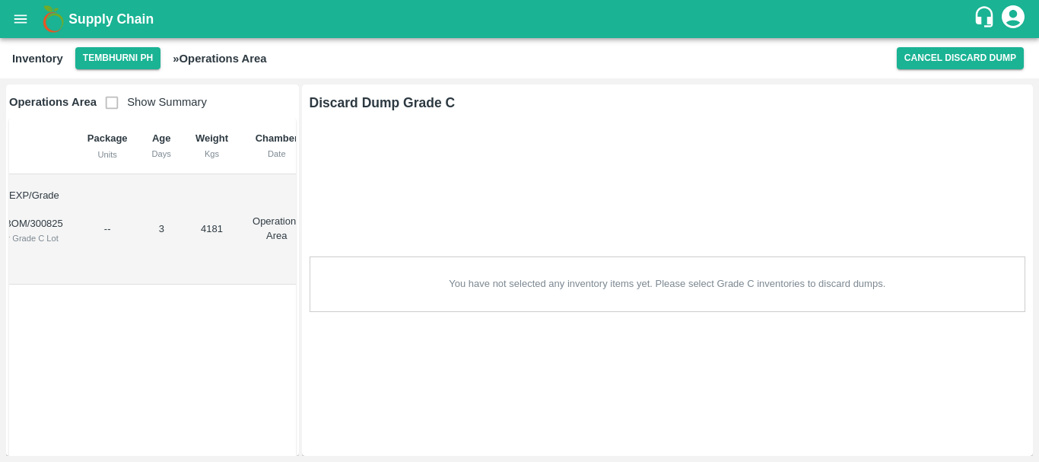
scroll to position [0, 0]
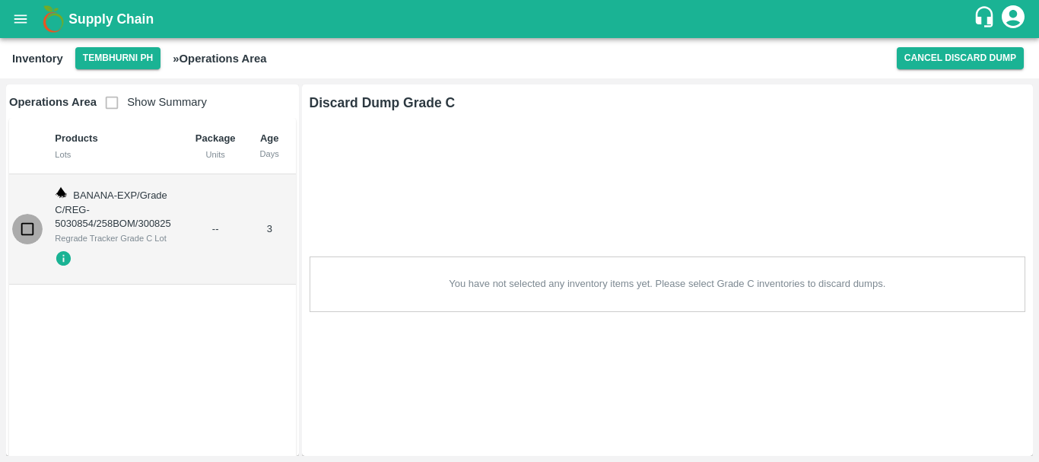
click at [22, 225] on input "checkbox" at bounding box center [27, 229] width 30 height 30
checkbox input "true"
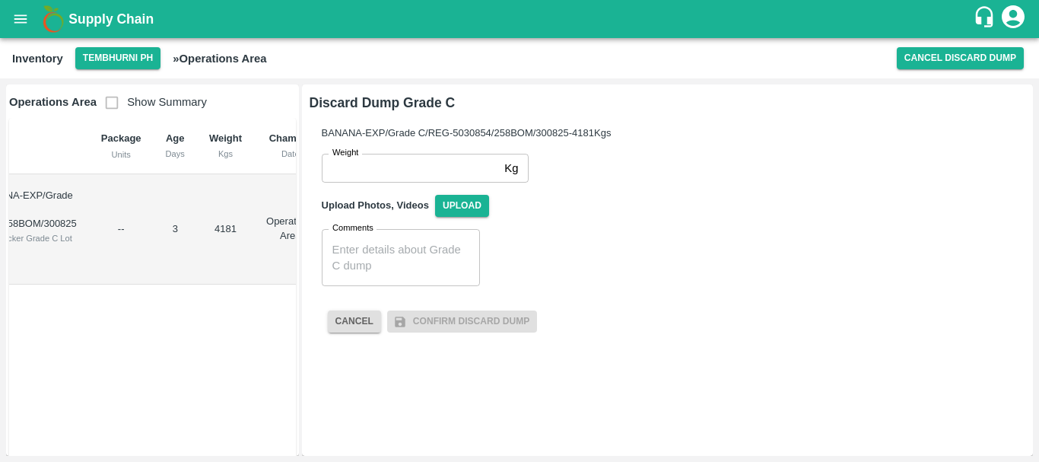
scroll to position [0, 96]
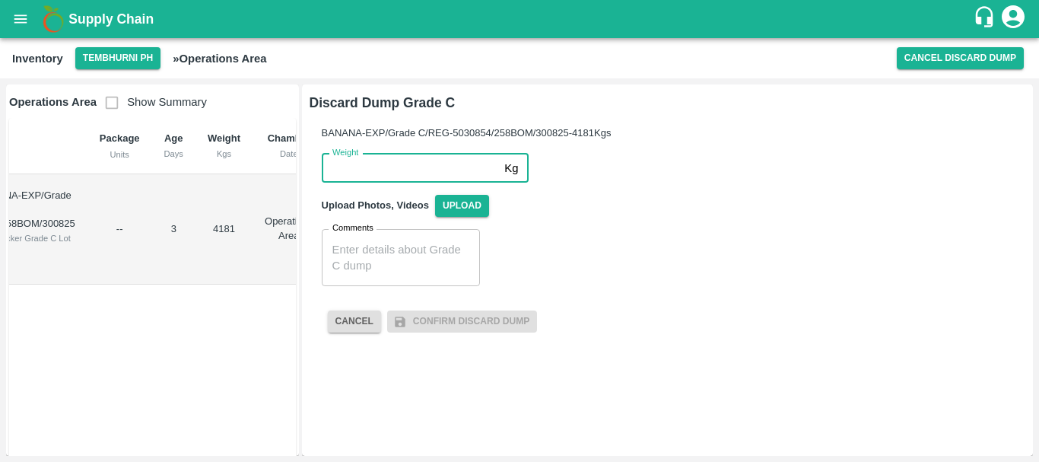
click at [388, 168] on input "Weight" at bounding box center [410, 168] width 177 height 29
type input "4181"
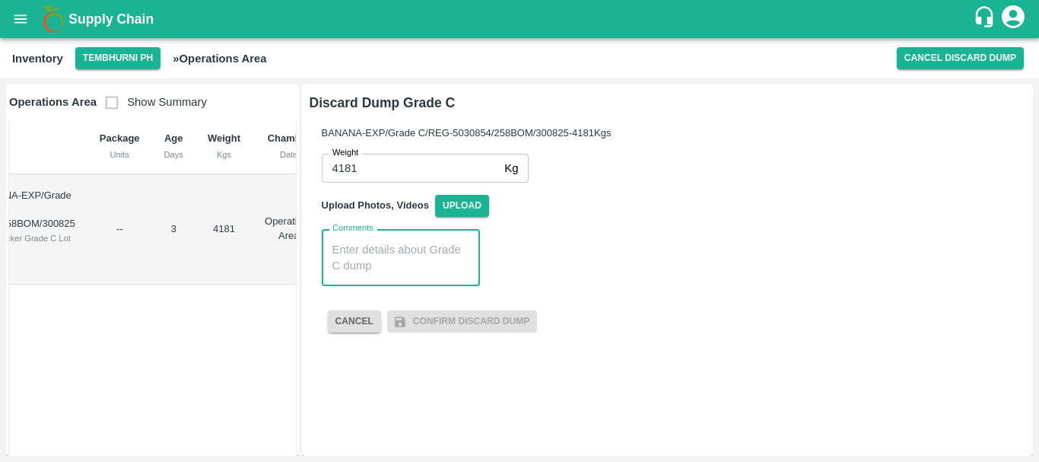
click at [414, 254] on textarea "Comments" at bounding box center [401, 258] width 137 height 32
paste textarea "PHR WT- [DATE] to [DATE], Dump"
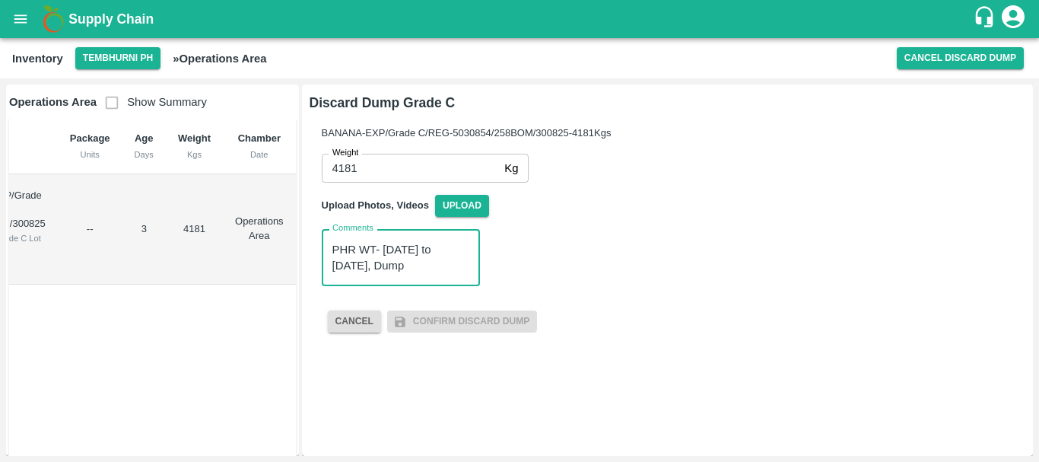
scroll to position [0, 0]
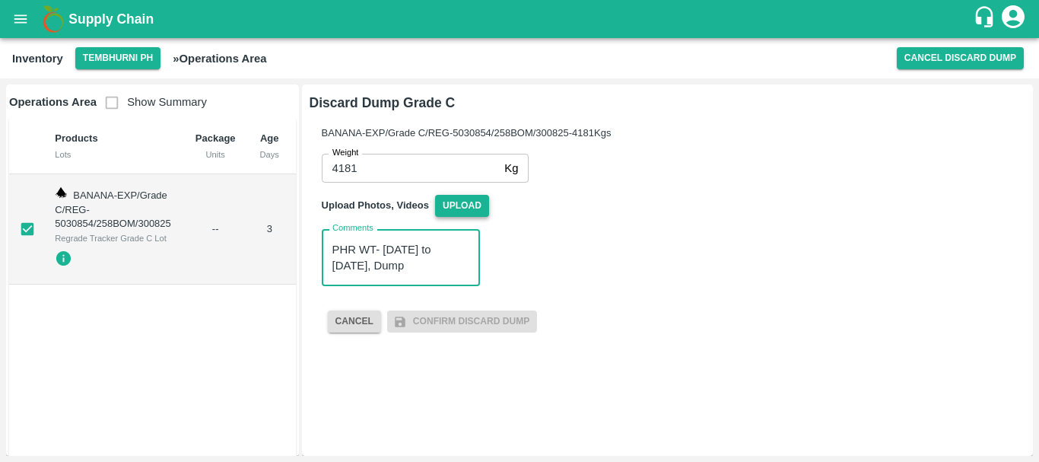
type textarea "PHR WT- [DATE] to [DATE], Dump"
click at [463, 206] on span "Upload" at bounding box center [462, 206] width 54 height 22
click at [0, 0] on input "Upload" at bounding box center [0, 0] width 0 height 0
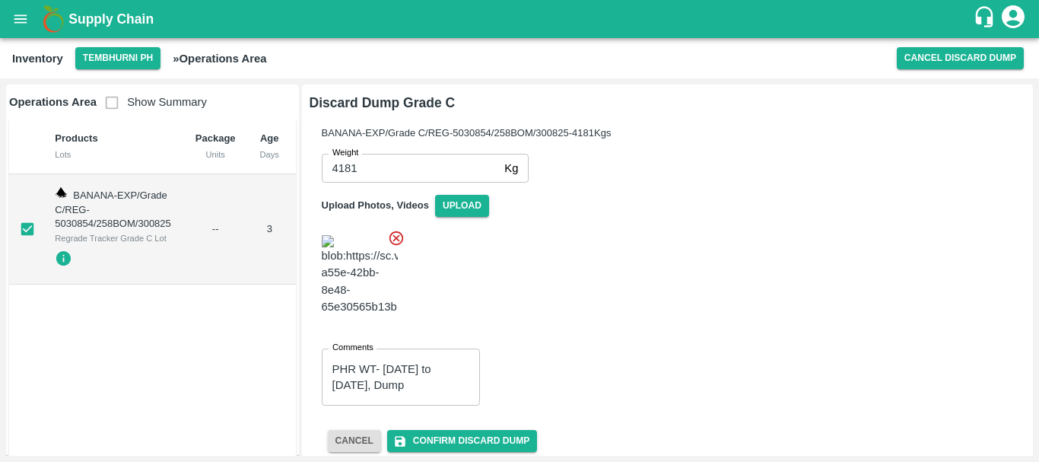
scroll to position [106, 0]
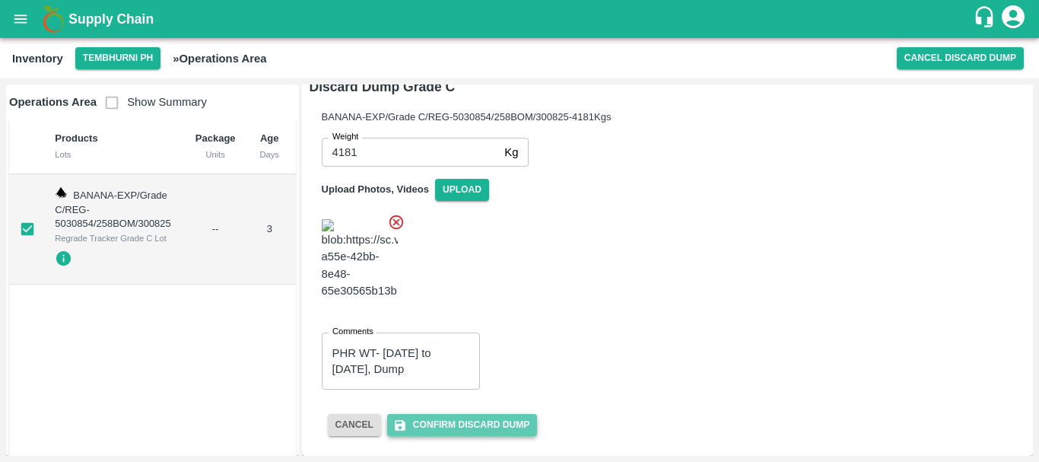
click at [478, 425] on button "Confirm Discard Dump" at bounding box center [462, 425] width 150 height 22
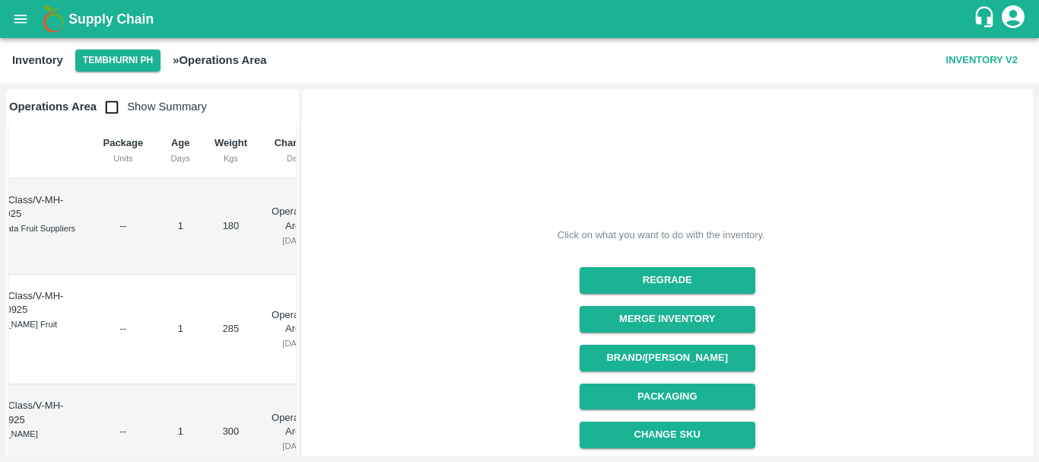
scroll to position [0, 0]
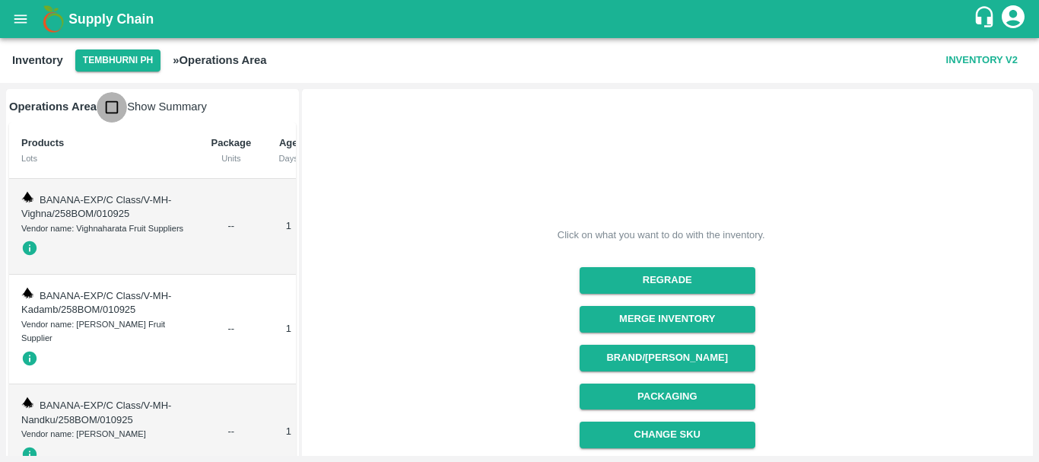
click at [107, 112] on input "checkbox" at bounding box center [112, 107] width 30 height 30
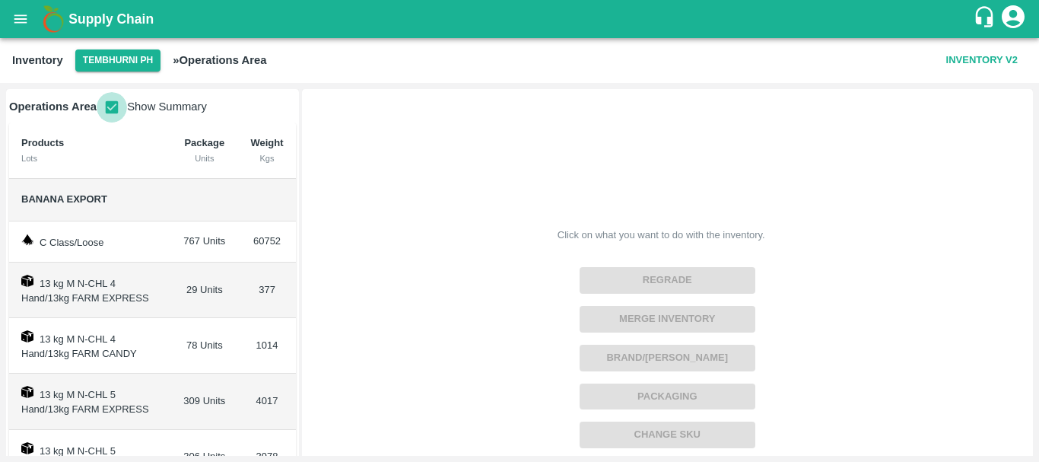
click at [115, 105] on input "checkbox" at bounding box center [112, 107] width 30 height 30
checkbox input "false"
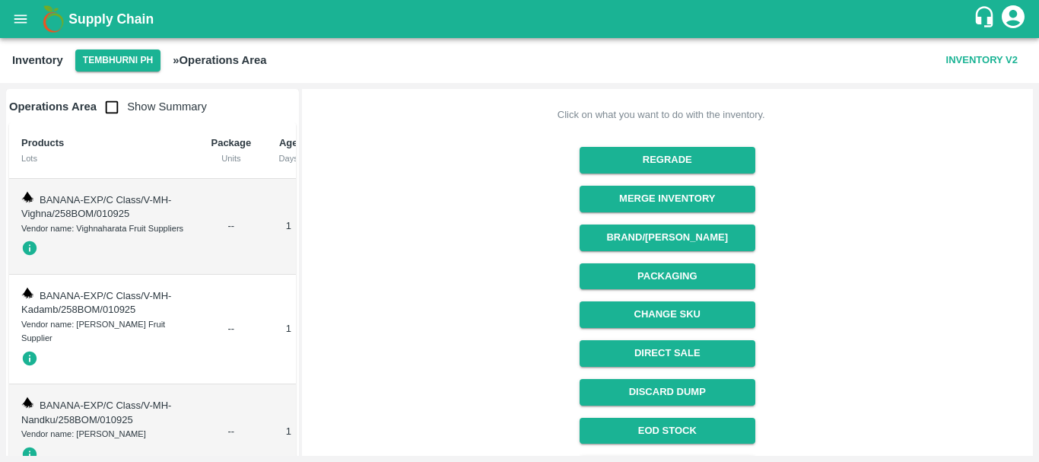
scroll to position [155, 0]
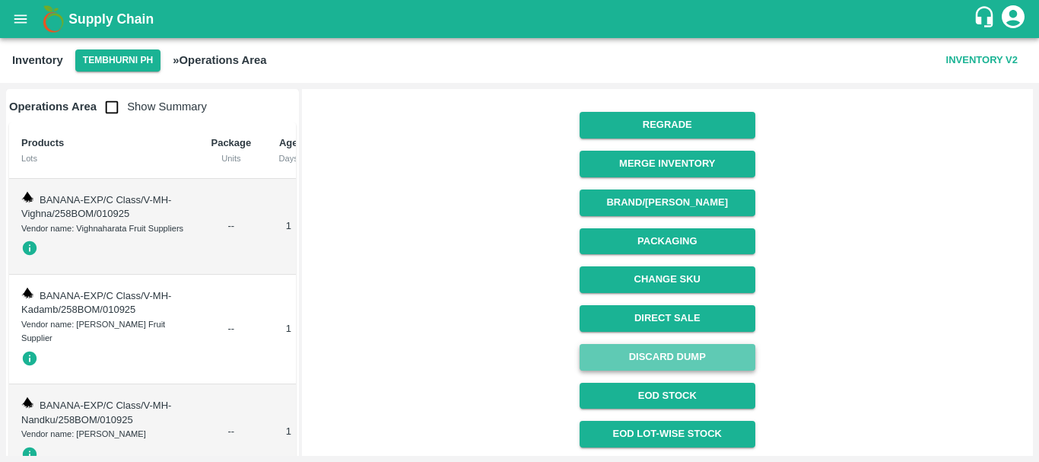
click at [639, 355] on button "Discard Dump" at bounding box center [668, 357] width 176 height 27
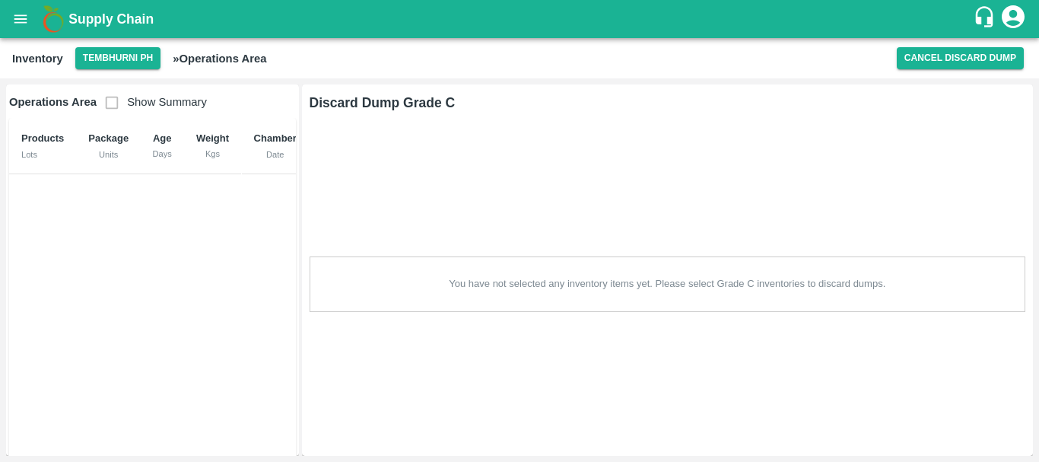
scroll to position [0, 0]
click at [928, 65] on button "Cancel Discard Dump" at bounding box center [960, 58] width 127 height 22
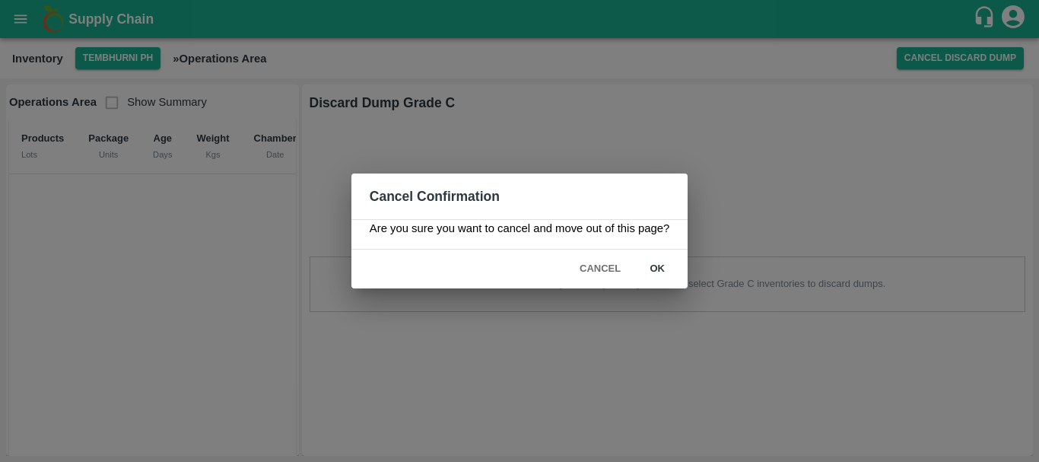
click at [654, 269] on button "ok" at bounding box center [657, 269] width 49 height 27
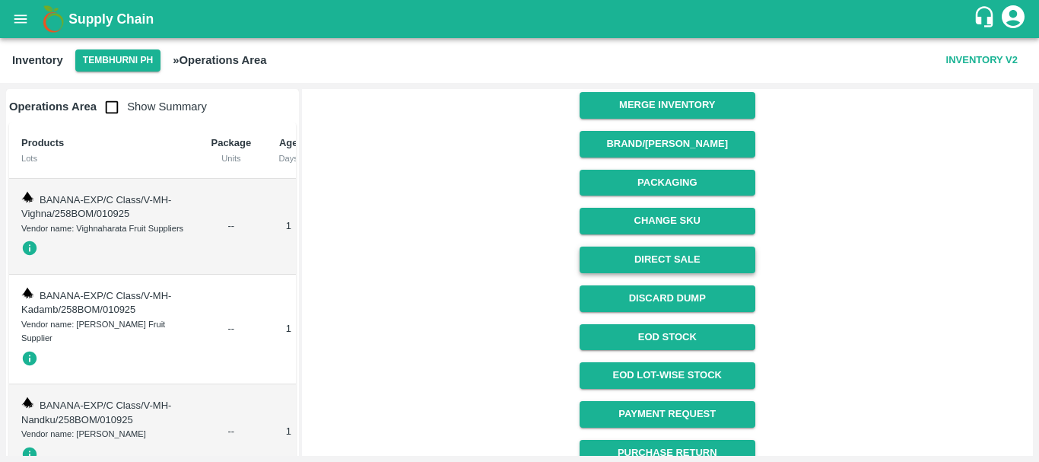
scroll to position [216, 0]
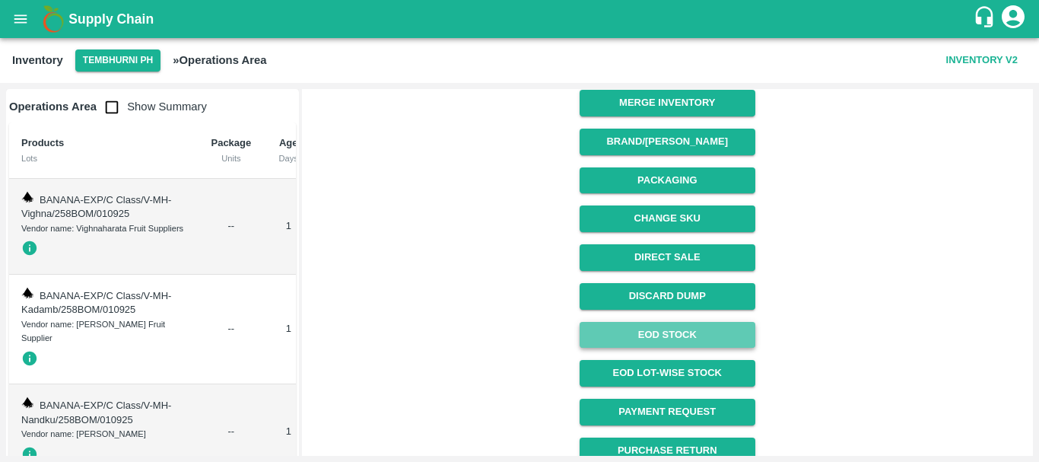
click at [642, 334] on link "EOD Stock" at bounding box center [668, 335] width 176 height 27
